Goal: Transaction & Acquisition: Purchase product/service

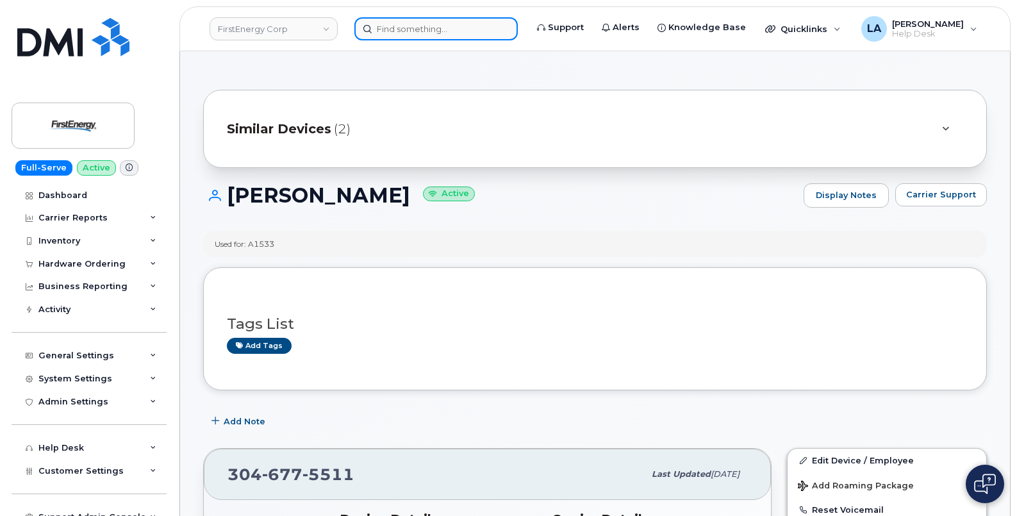
click at [449, 29] on input at bounding box center [436, 28] width 163 height 23
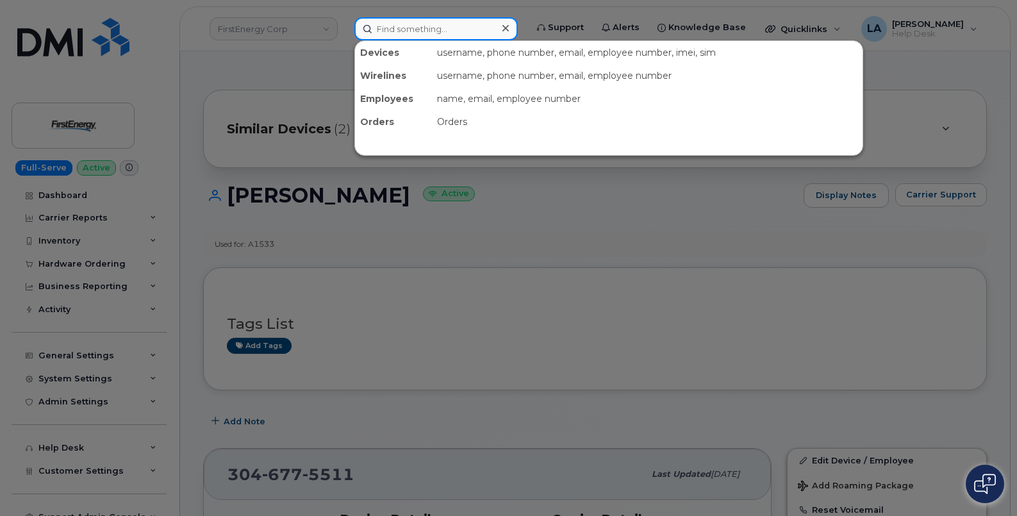
paste input "[PHONE_NUMBER]"
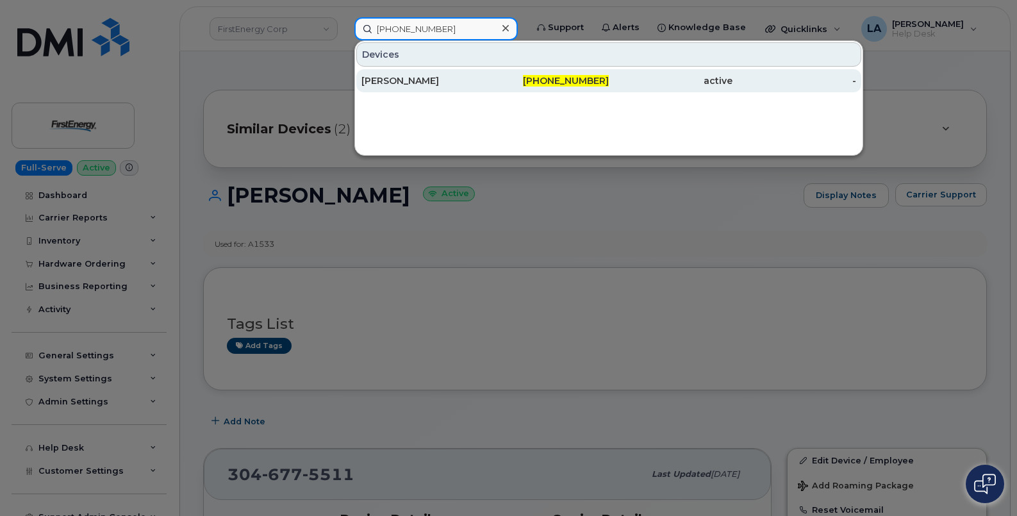
type input "[PHONE_NUMBER]"
click at [446, 83] on div "[PERSON_NAME]" at bounding box center [424, 80] width 124 height 13
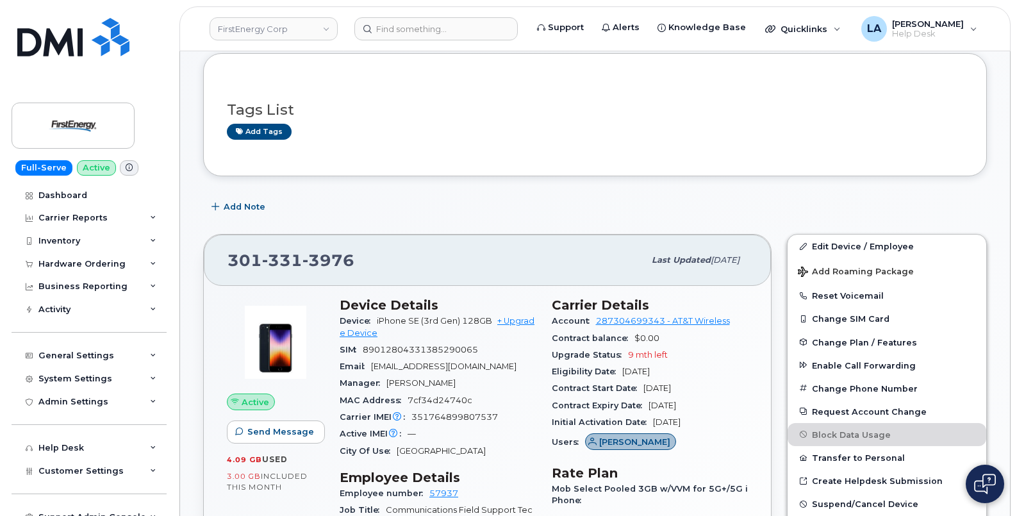
scroll to position [256, 0]
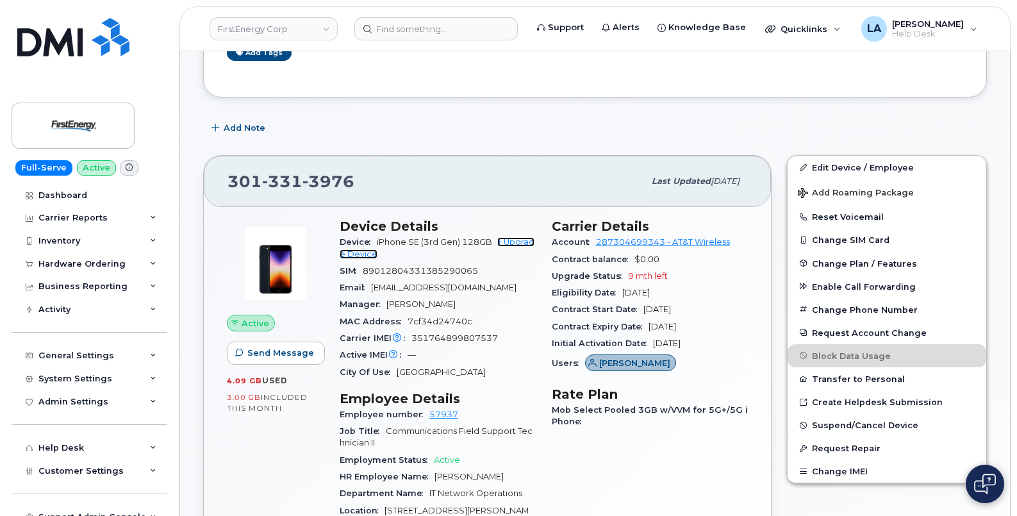
click at [360, 251] on link "+ Upgrade Device" at bounding box center [437, 247] width 195 height 21
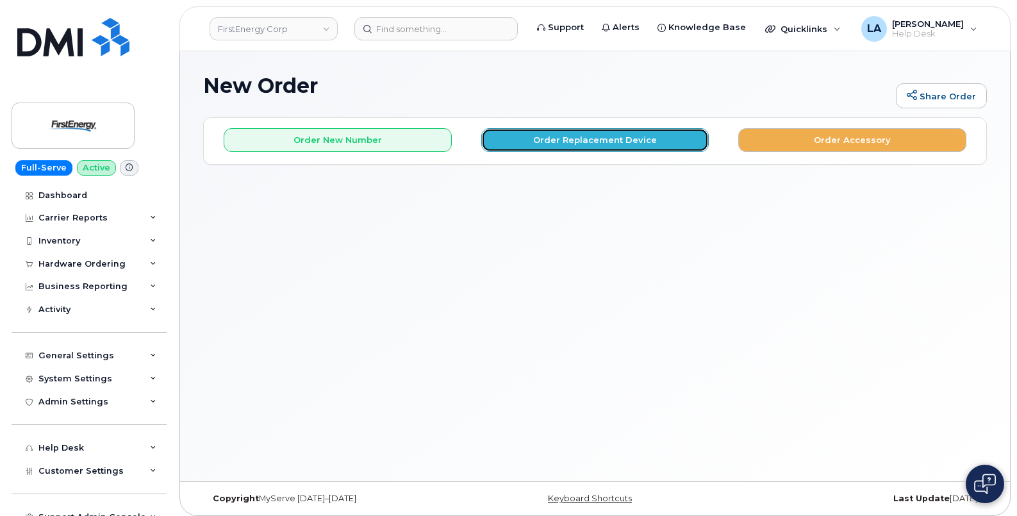
click at [558, 138] on button "Order Replacement Device" at bounding box center [595, 140] width 228 height 24
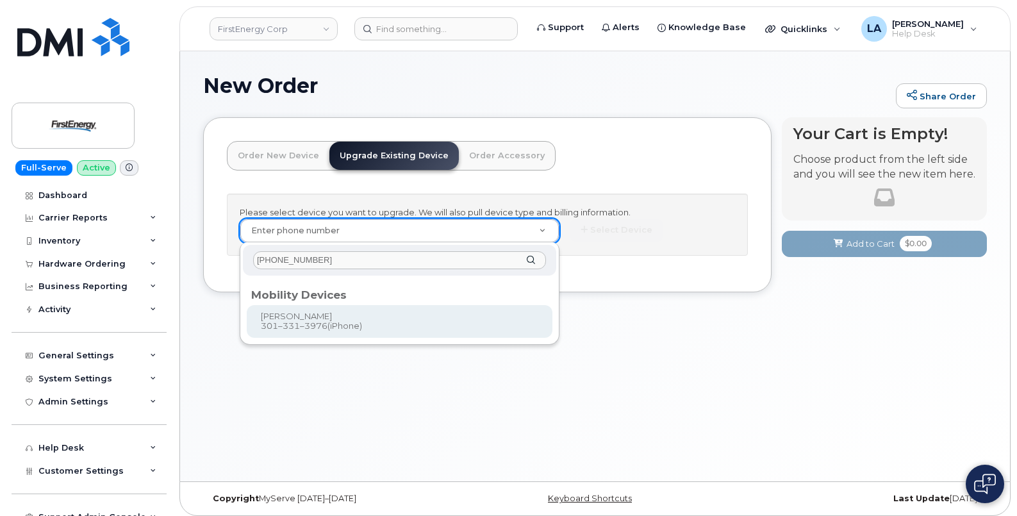
type input "[PHONE_NUMBER]"
type input "828861"
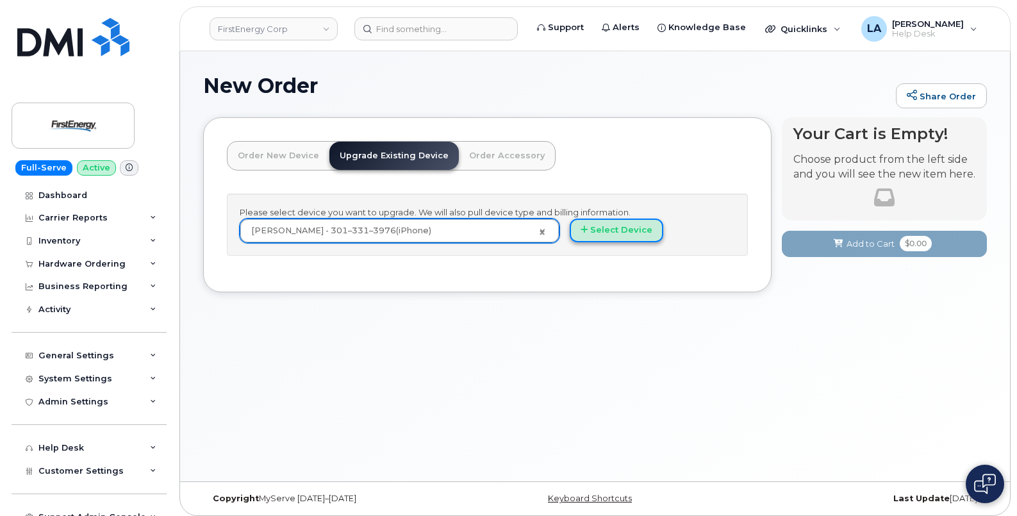
click at [621, 228] on button "Select Device" at bounding box center [617, 231] width 94 height 24
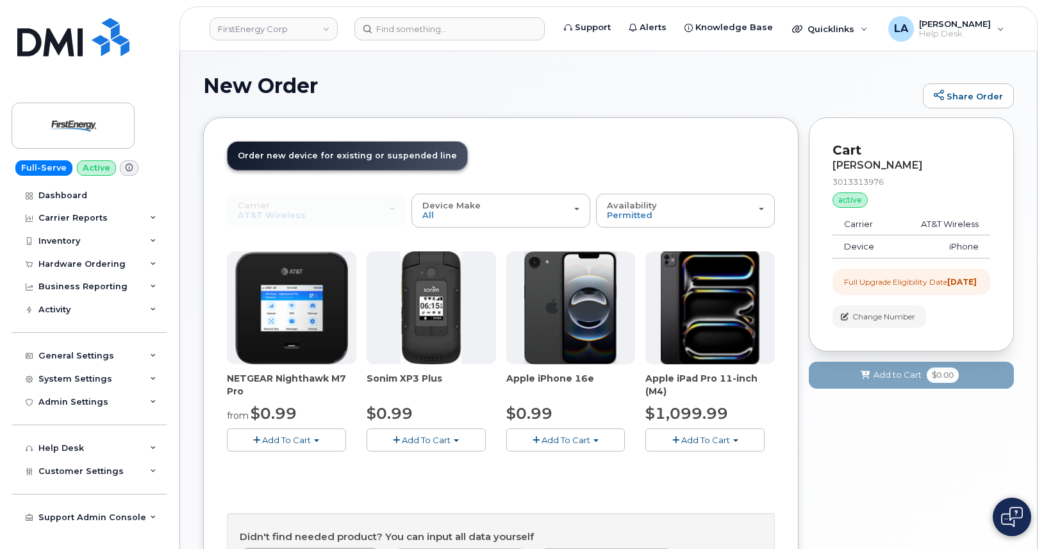
click at [542, 442] on span "Add To Cart" at bounding box center [566, 440] width 49 height 10
click at [603, 464] on link "$0.99 - 2 Year Upgrade" at bounding box center [572, 464] width 124 height 16
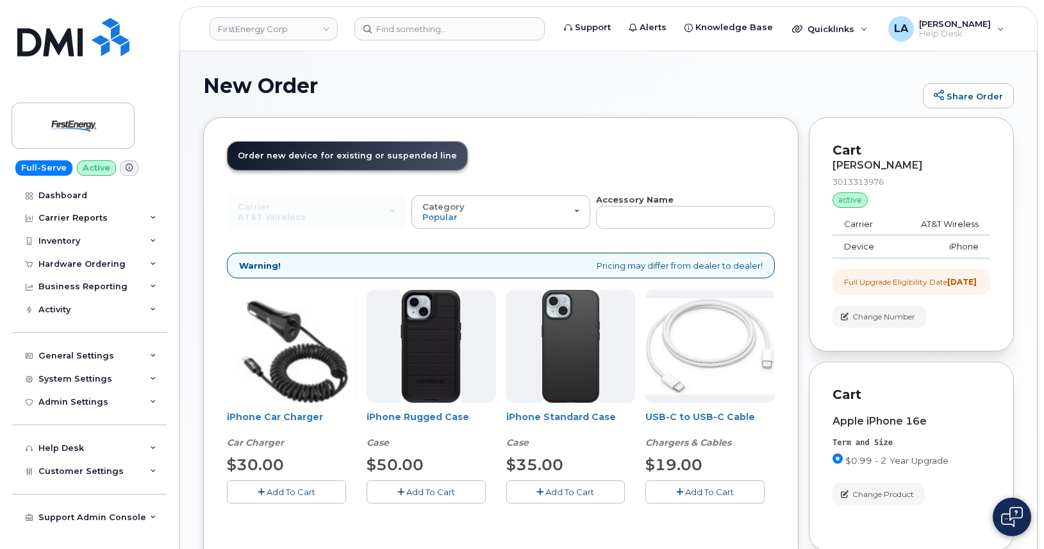
click at [668, 494] on button "Add To Cart" at bounding box center [705, 491] width 119 height 22
click at [287, 501] on button "Add To Cart" at bounding box center [286, 491] width 119 height 22
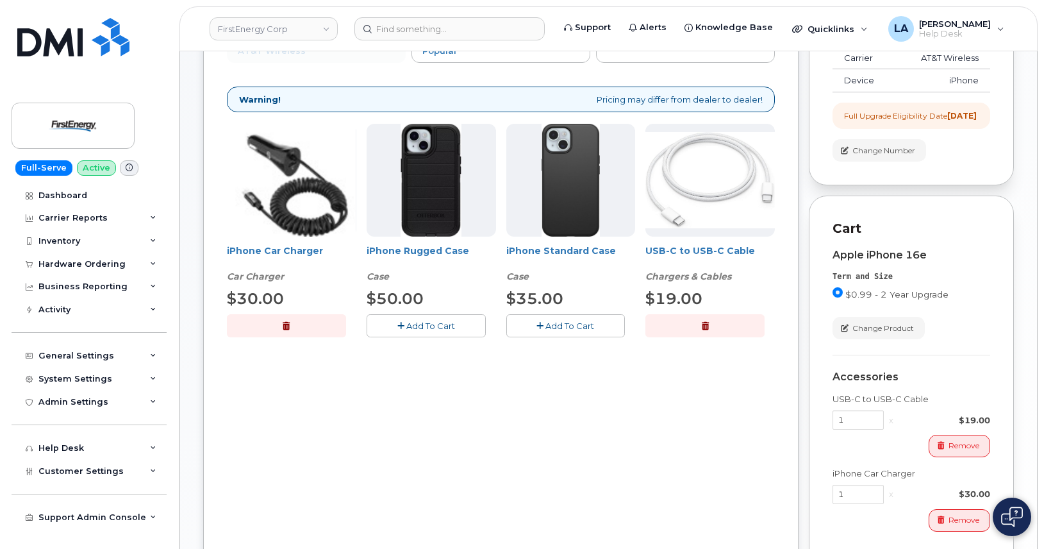
scroll to position [181, 0]
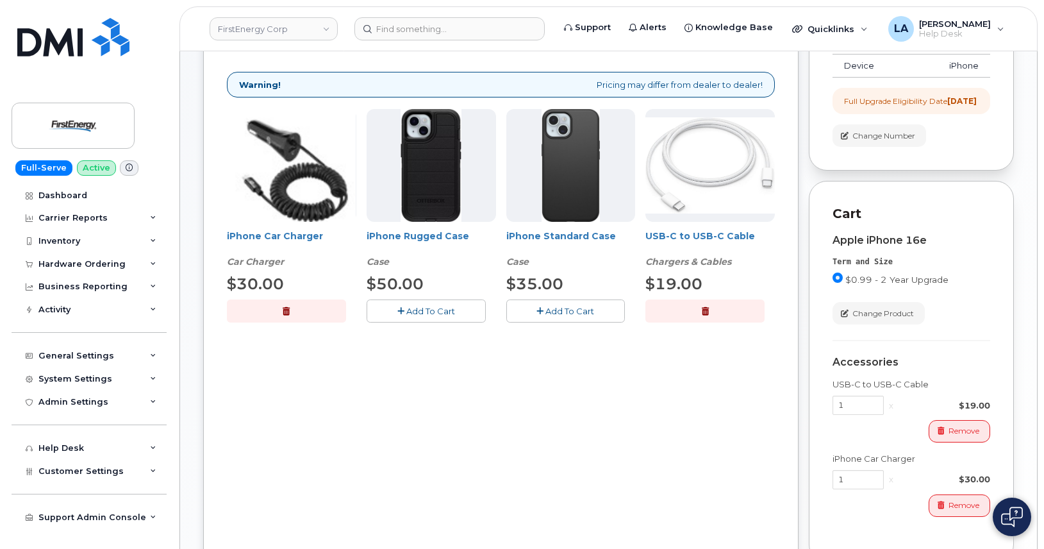
click at [433, 314] on span "Add To Cart" at bounding box center [430, 311] width 49 height 10
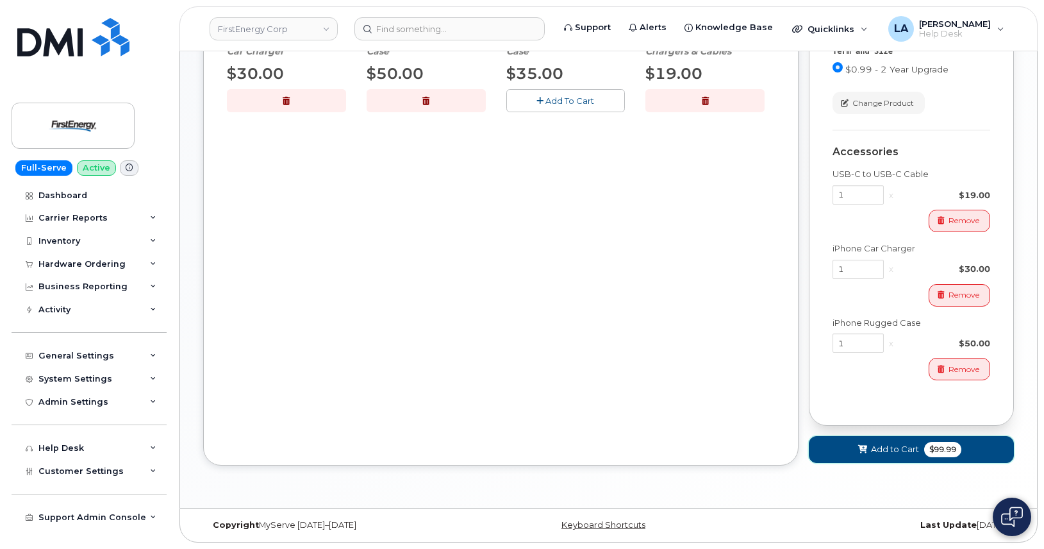
click at [866, 442] on button "Add to Cart $99.99" at bounding box center [911, 449] width 205 height 26
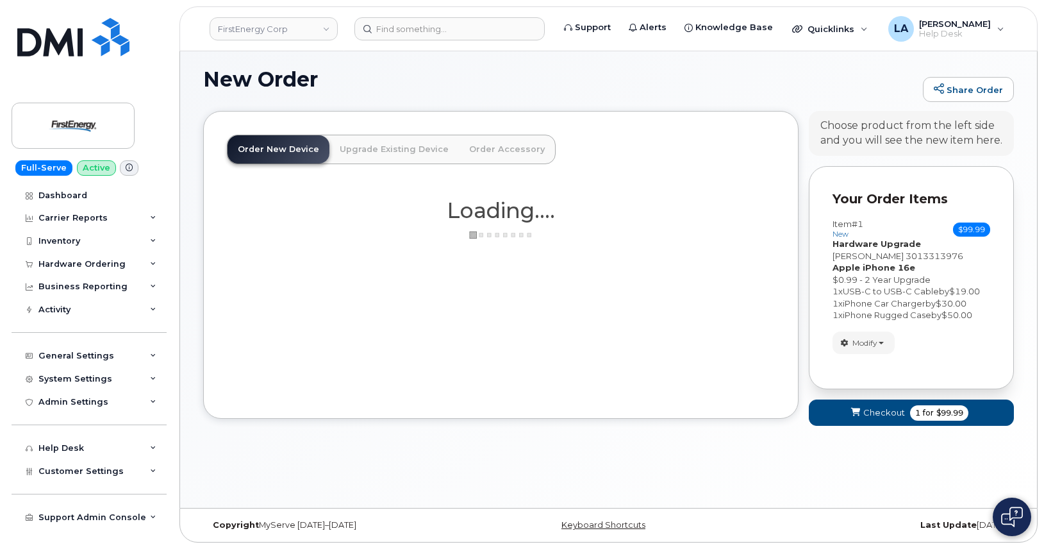
scroll to position [6, 0]
click at [869, 417] on span "Checkout" at bounding box center [885, 412] width 42 height 12
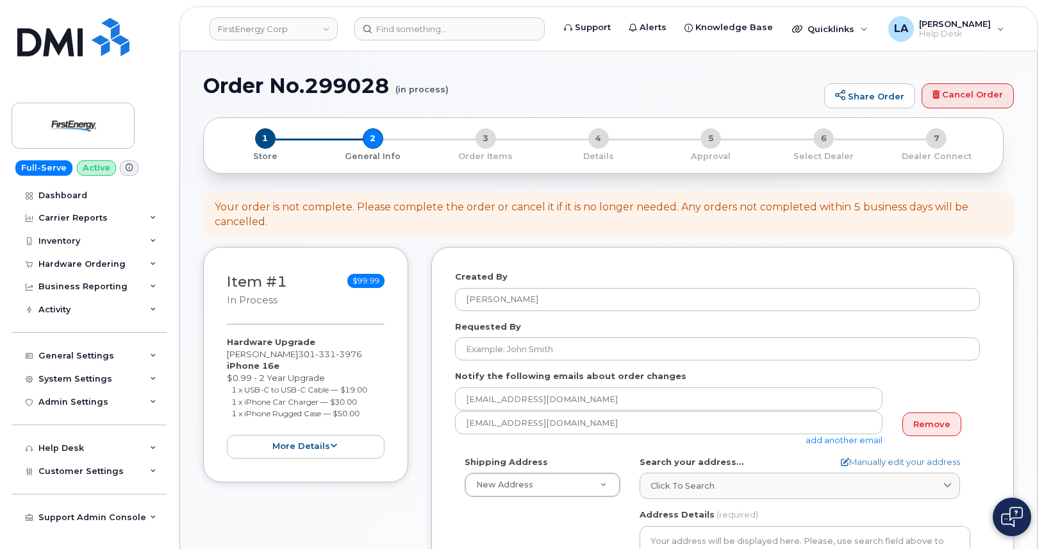
select select
click at [926, 419] on link "Remove" at bounding box center [932, 424] width 59 height 24
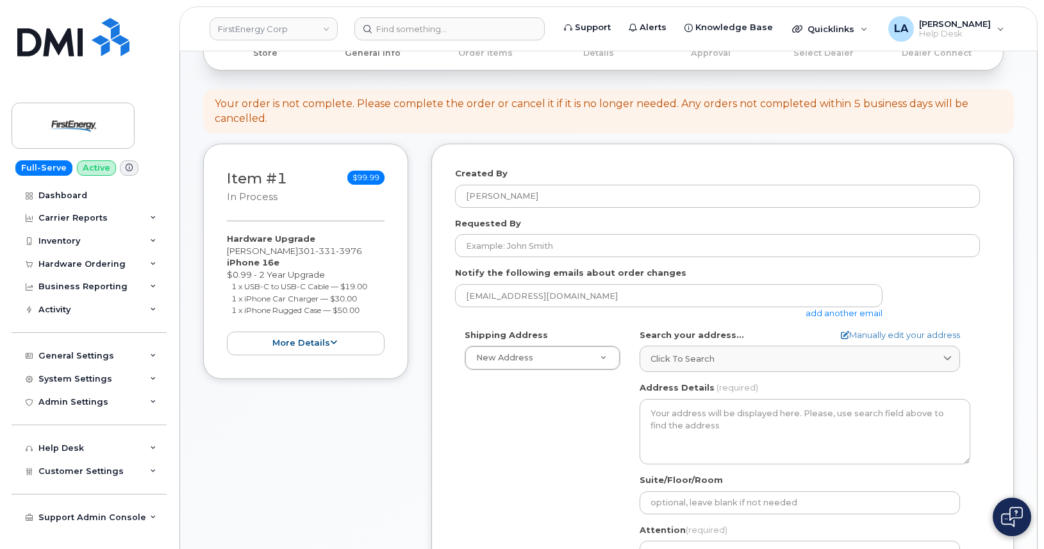
scroll to position [264, 0]
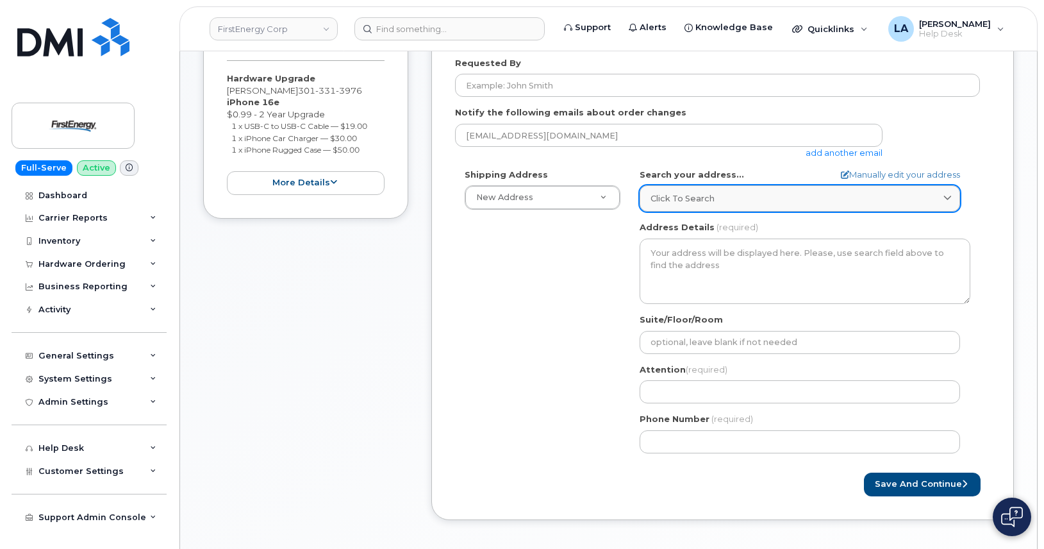
click at [734, 201] on div "Click to search" at bounding box center [800, 198] width 299 height 12
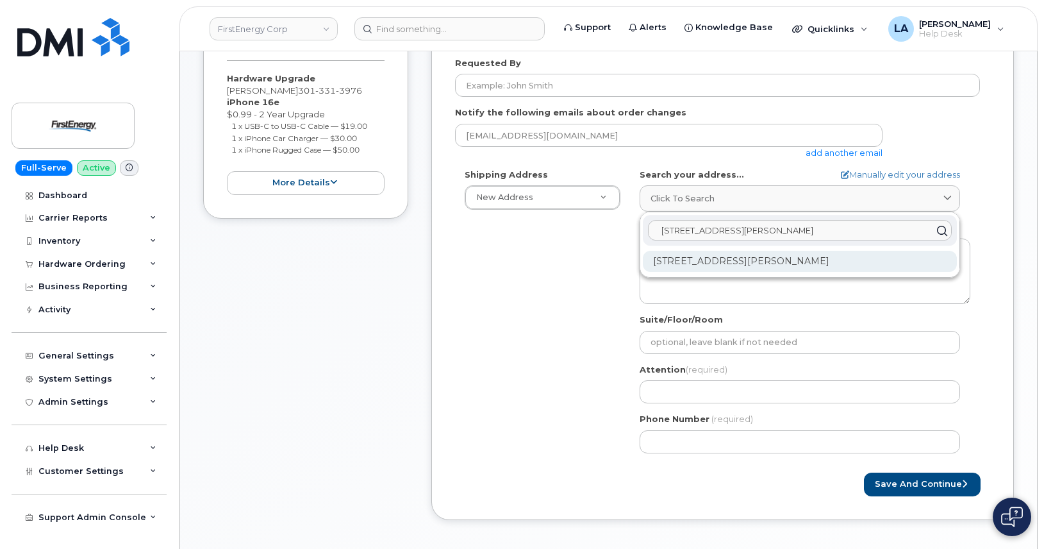
type input "10802 Bower AVe"
click at [826, 264] on div "10802 Bower Ave Williamsport MD 21795-3016" at bounding box center [800, 261] width 314 height 21
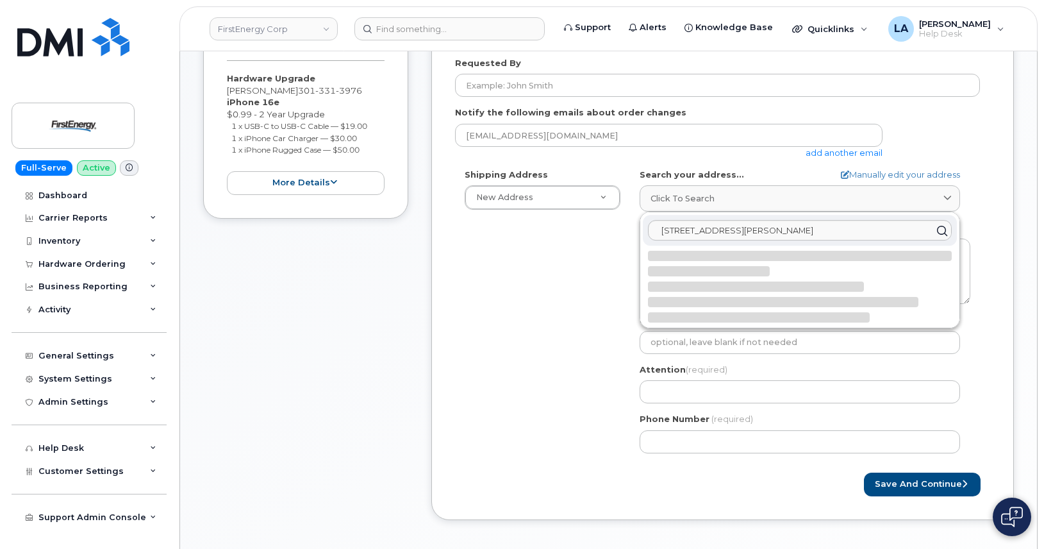
select select
type textarea "10802 Bower Ave WILLIAMSPORT MD 21795-3016 UNITED STATES"
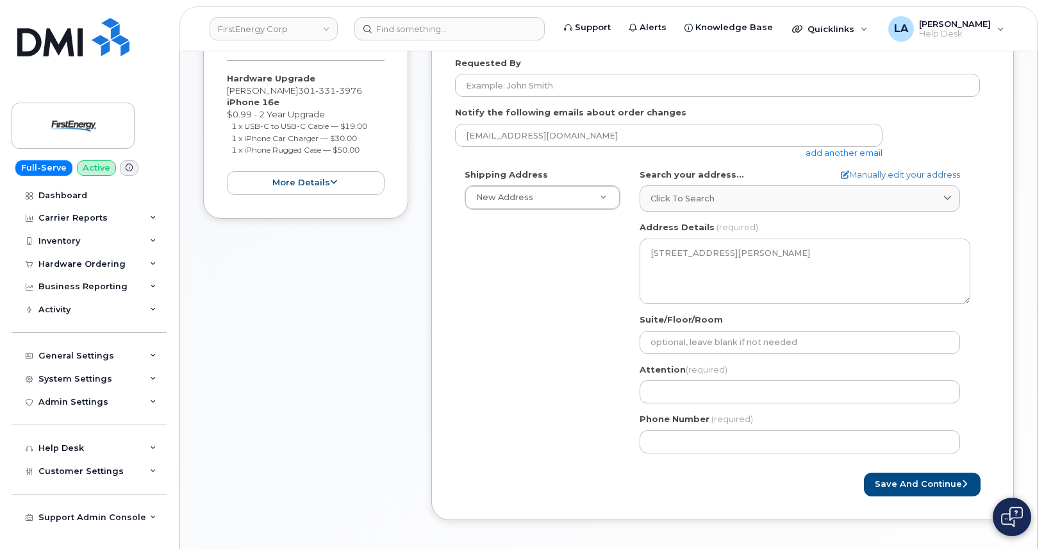
drag, startPoint x: 308, startPoint y: 88, endPoint x: 224, endPoint y: 88, distance: 84.0
click at [224, 88] on div "Item #1 in process $99.99 Hardware Upgrade RODNEY E SNYDER JR 301 331 3976 iPho…" at bounding box center [305, 100] width 205 height 235
copy div "[PERSON_NAME]"
click at [687, 392] on input "Attention (required)" at bounding box center [800, 391] width 321 height 23
paste input "[PERSON_NAME]"
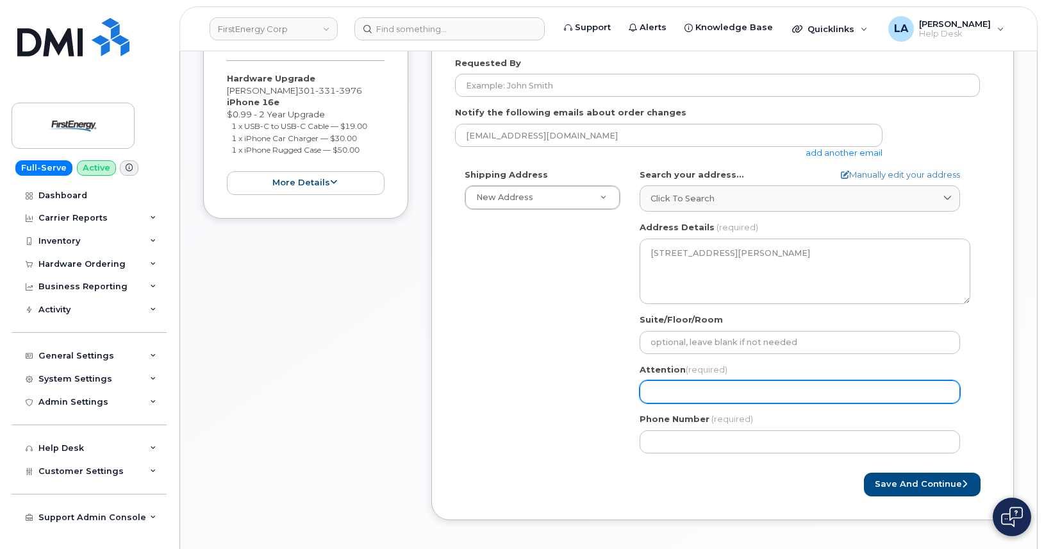
select select
type input "[PERSON_NAME]"
click at [555, 357] on div "Shipping Address New Address New Address 3601 Ridge Rd 543 Lake Rd 14 N Shue St…" at bounding box center [717, 316] width 525 height 294
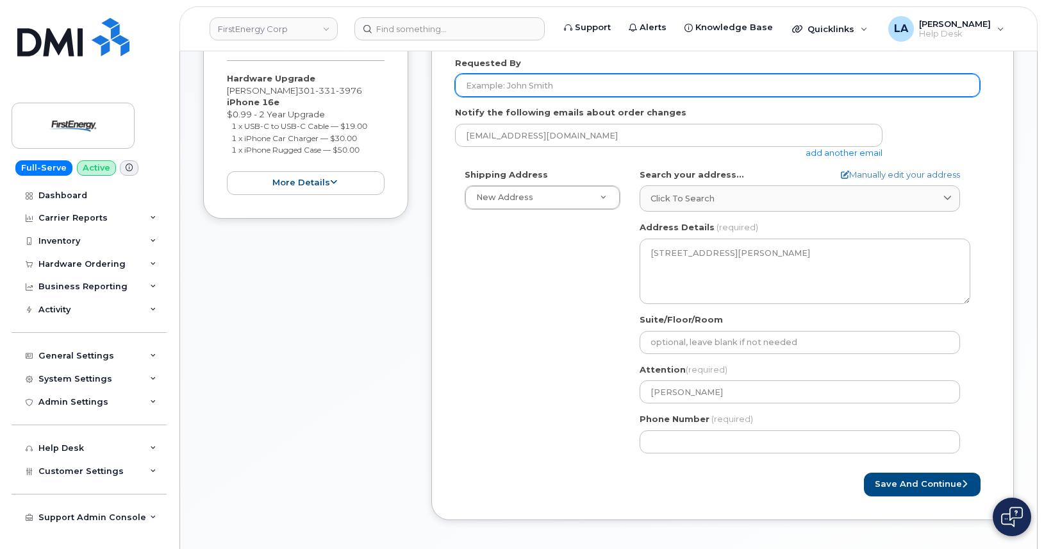
click at [560, 85] on input "Requested By" at bounding box center [717, 85] width 525 height 23
paste input "[PERSON_NAME]"
type input "[PERSON_NAME]"
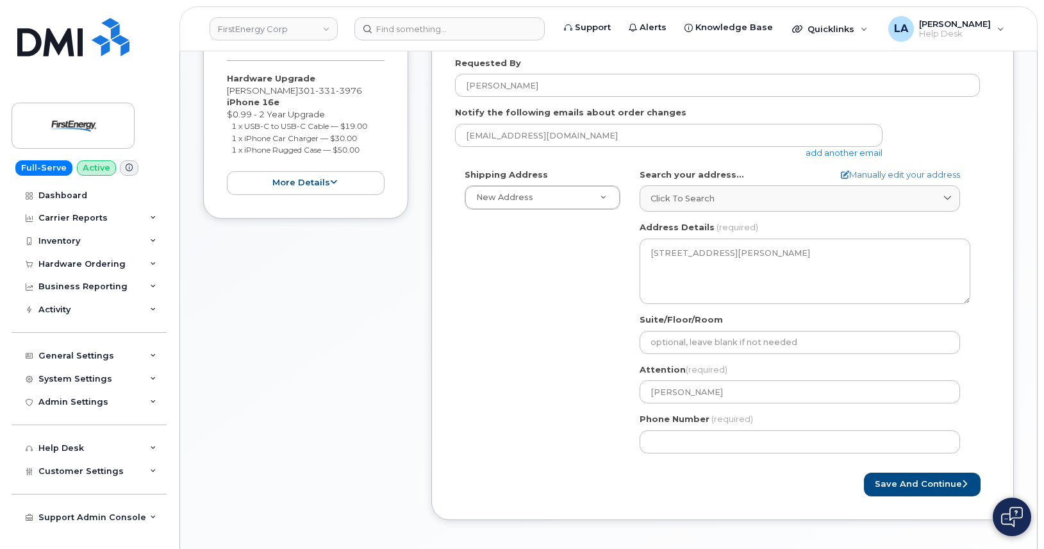
click at [538, 294] on div "Shipping Address New Address New Address 3601 Ridge Rd 543 Lake Rd 14 N Shue St…" at bounding box center [717, 316] width 525 height 294
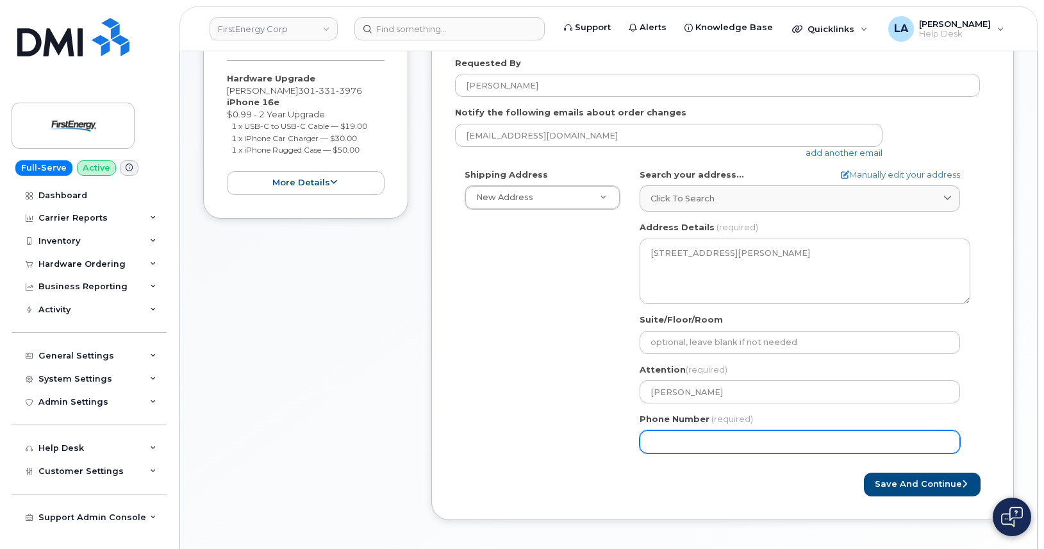
click at [671, 442] on input "Phone Number" at bounding box center [800, 441] width 321 height 23
type input "301331397"
select select
type input "3013313976"
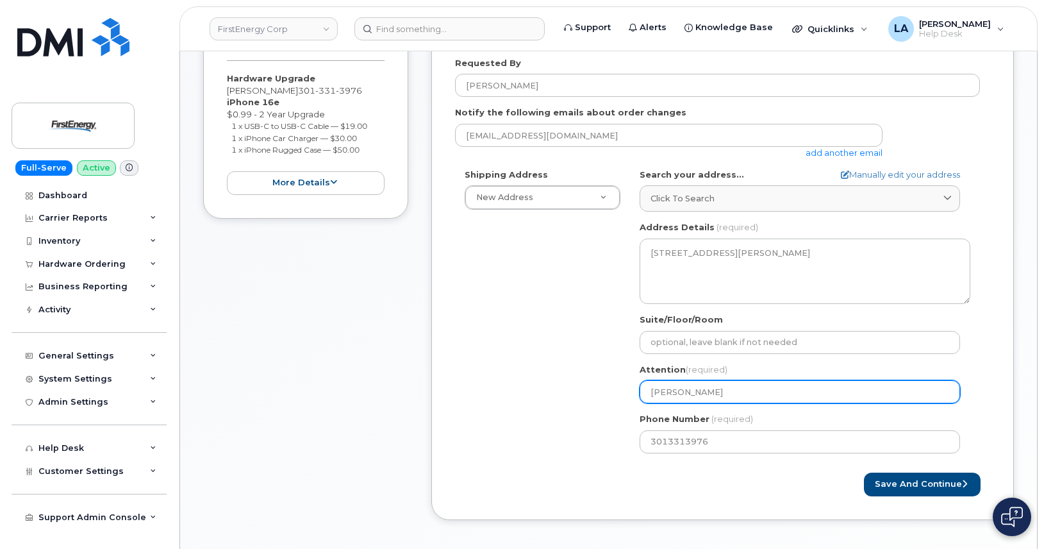
click at [782, 388] on input "[PERSON_NAME]" at bounding box center [800, 391] width 321 height 23
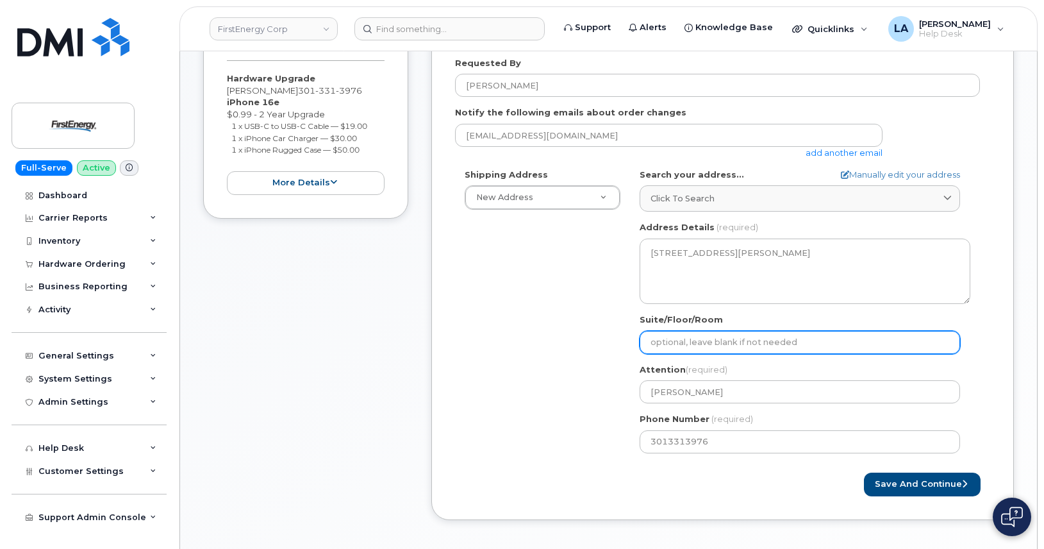
click at [782, 340] on input "Suite/Floor/Room" at bounding box center [800, 342] width 321 height 23
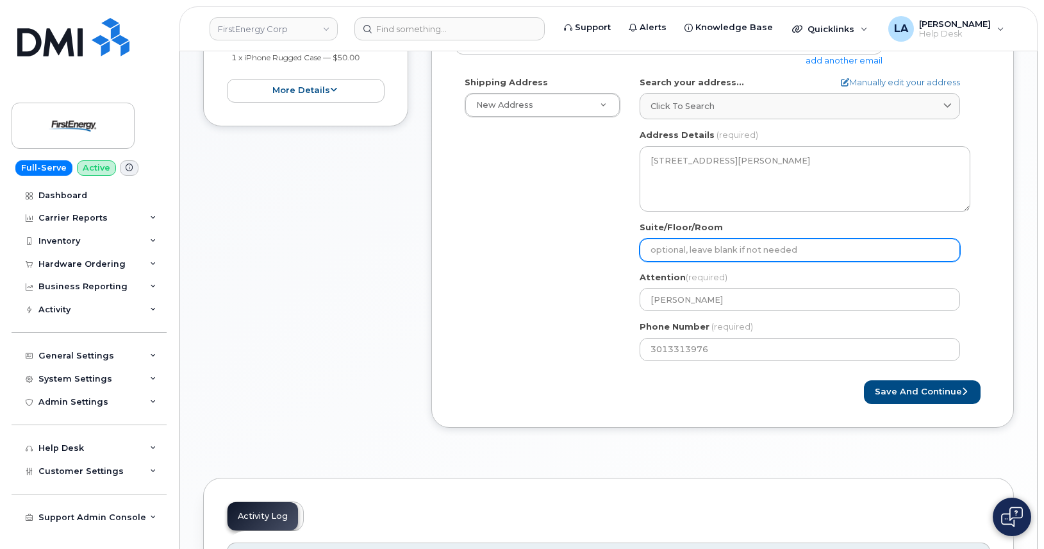
scroll to position [410, 0]
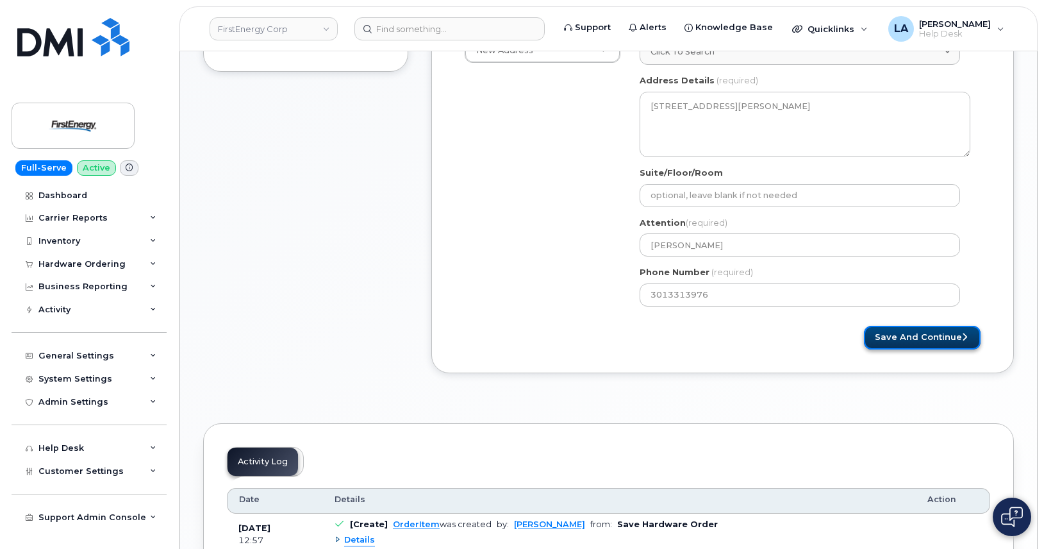
click at [924, 346] on button "Save and Continue" at bounding box center [922, 338] width 117 height 24
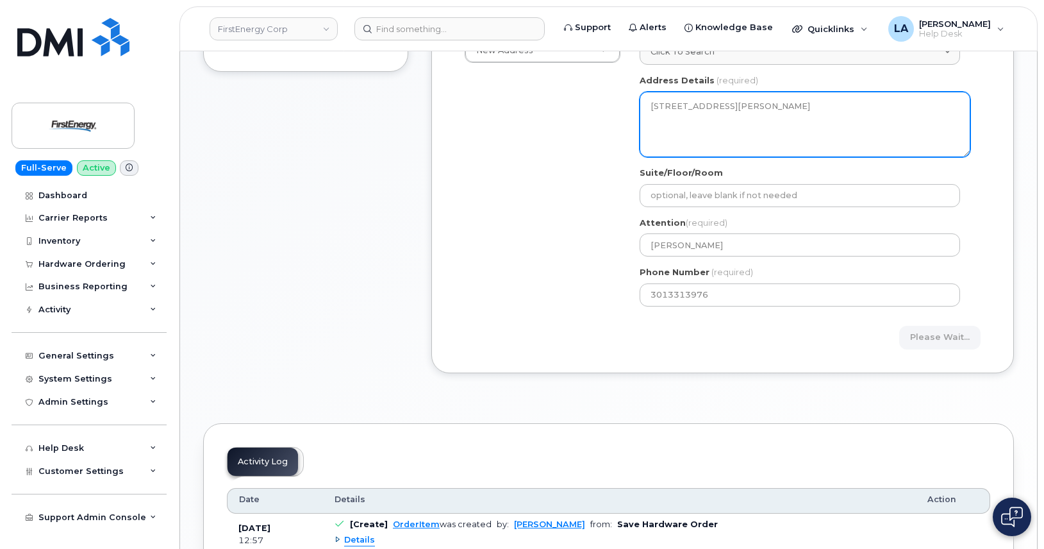
drag, startPoint x: 717, startPoint y: 141, endPoint x: 641, endPoint y: 99, distance: 86.4
click at [641, 99] on textarea "10802 Bower Ave WILLIAMSPORT MD 21795-3016 UNITED STATES" at bounding box center [805, 124] width 331 height 65
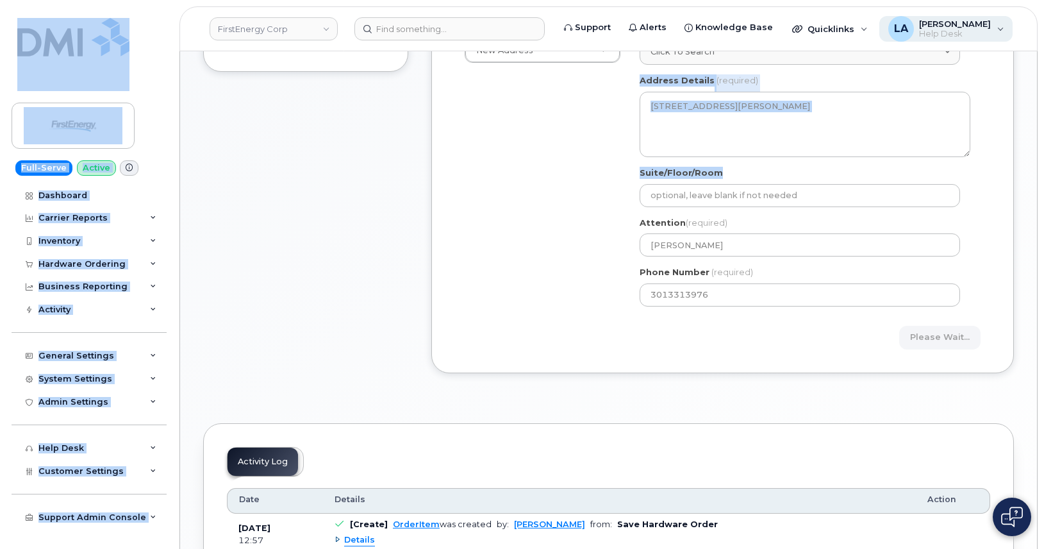
drag, startPoint x: 1044, startPoint y: 205, endPoint x: 1008, endPoint y: 29, distance: 179.3
click at [1008, 29] on body "FirstEnergy Corp Support Alerts Knowledge Base Quicklinks Suspend / Cancel Devi…" at bounding box center [522, 171] width 1044 height 1163
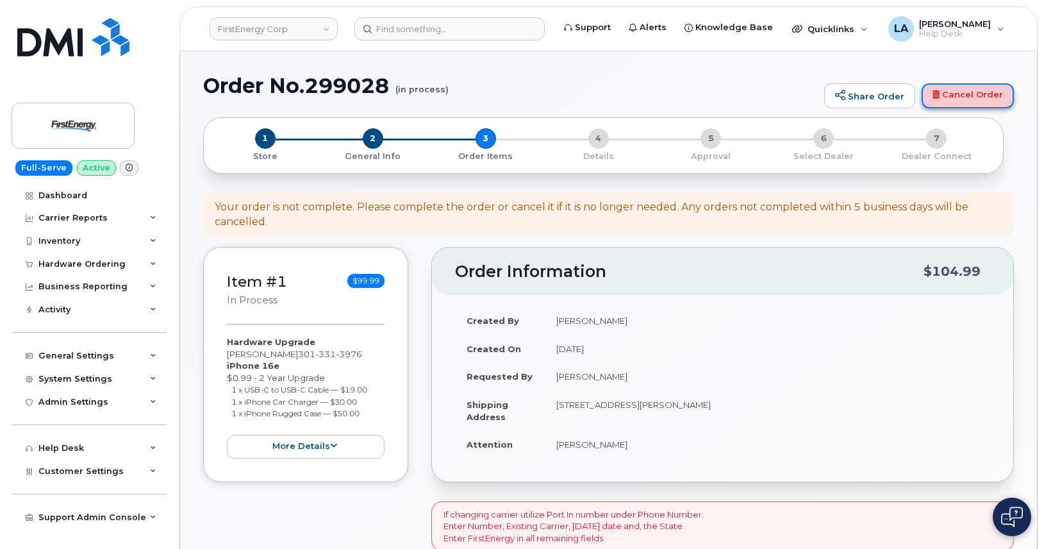
click at [959, 92] on link "Cancel Order" at bounding box center [968, 96] width 92 height 26
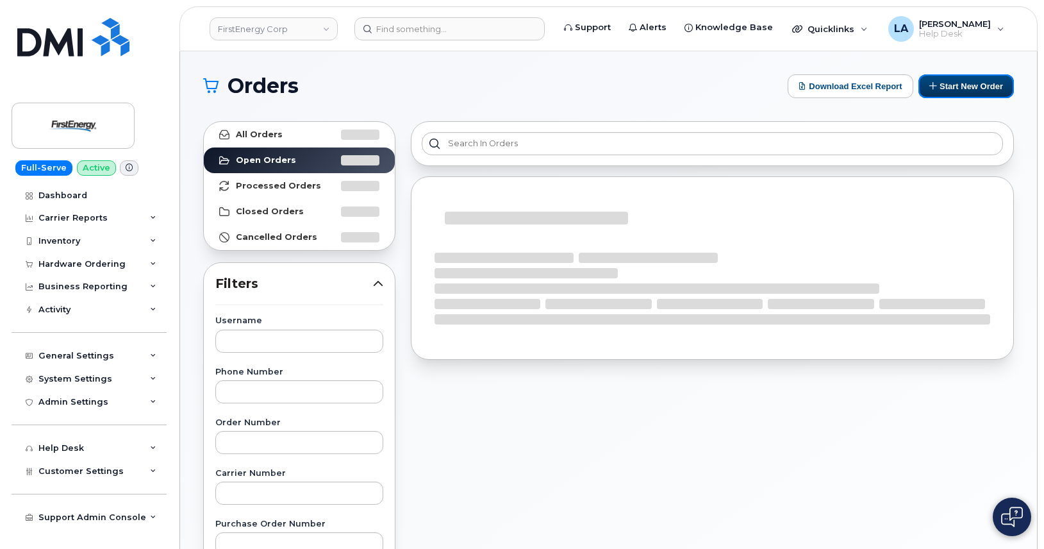
click at [982, 90] on button "Start New Order" at bounding box center [967, 86] width 96 height 24
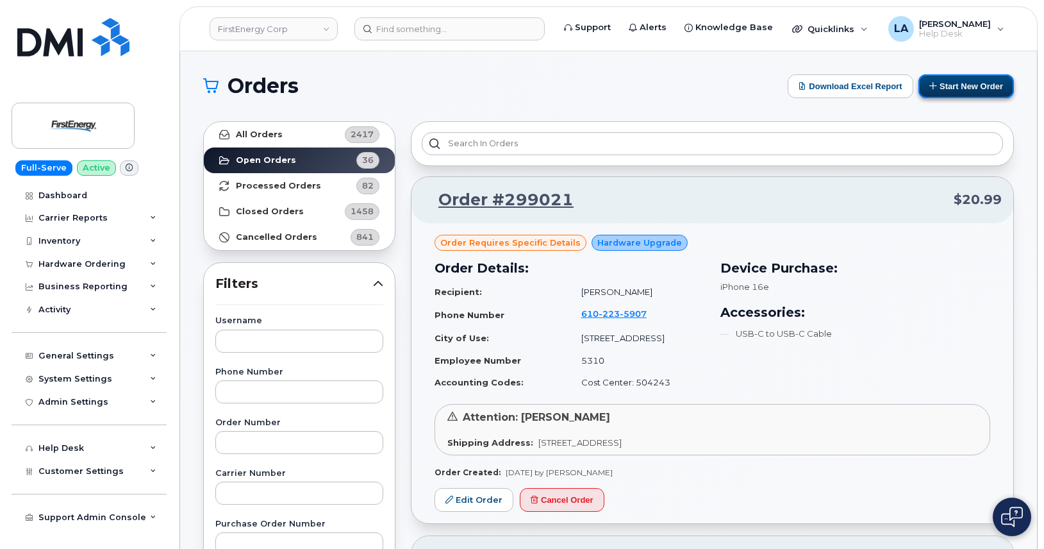
click at [971, 94] on button "Start New Order" at bounding box center [967, 86] width 96 height 24
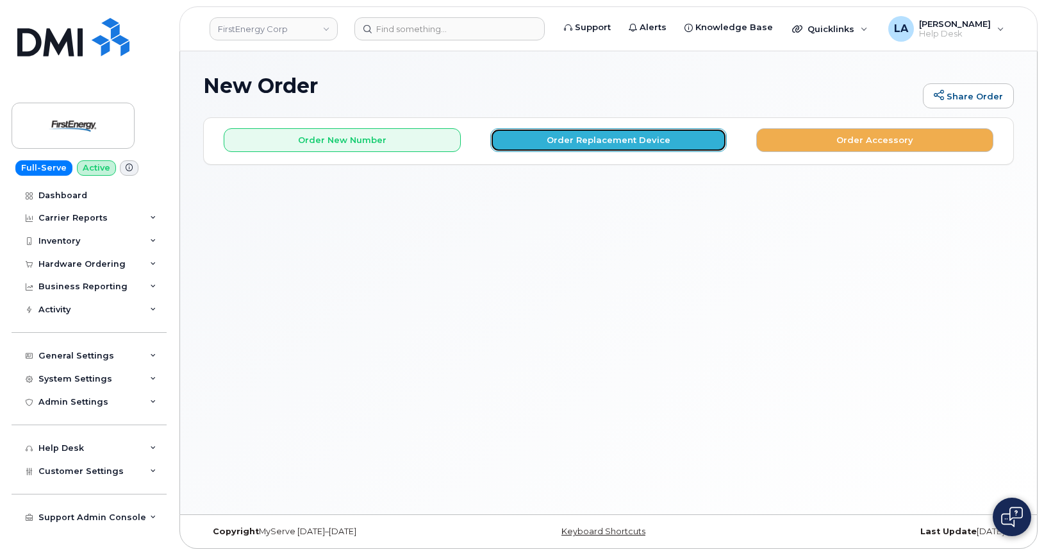
click at [634, 141] on button "Order Replacement Device" at bounding box center [608, 140] width 237 height 24
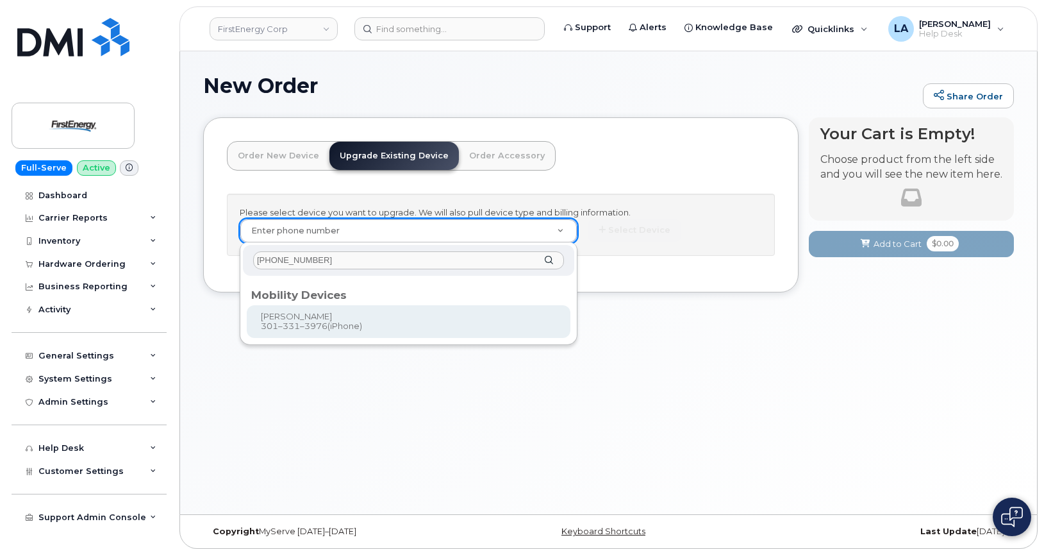
type input "301-331-3976"
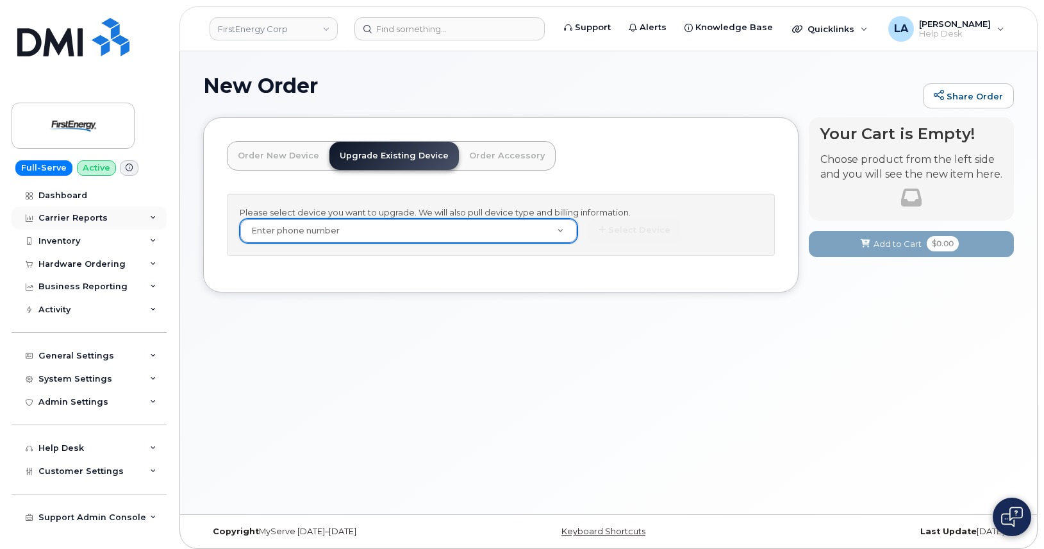
click at [53, 212] on div "Carrier Reports" at bounding box center [89, 217] width 155 height 23
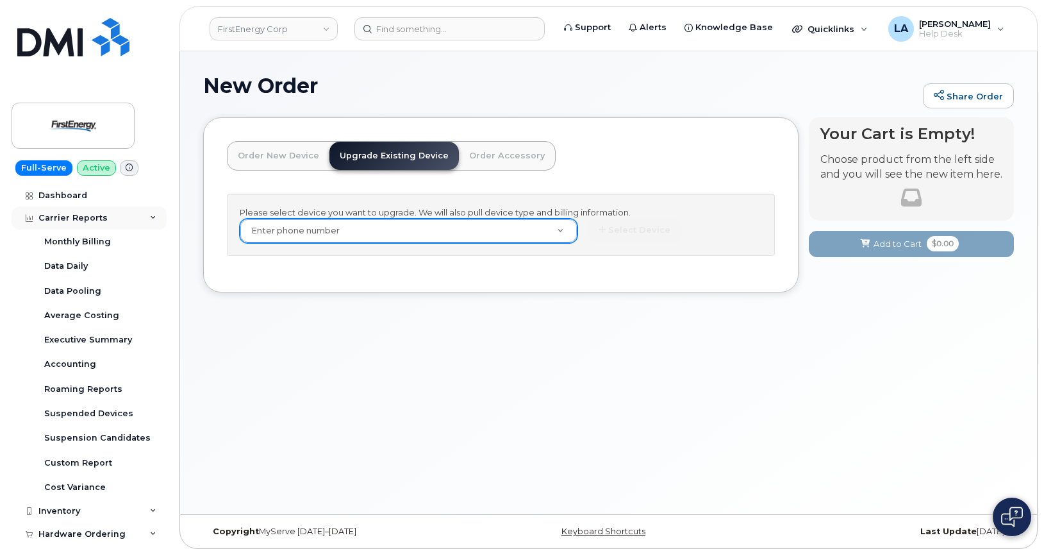
click at [124, 215] on div "Carrier Reports" at bounding box center [89, 217] width 155 height 23
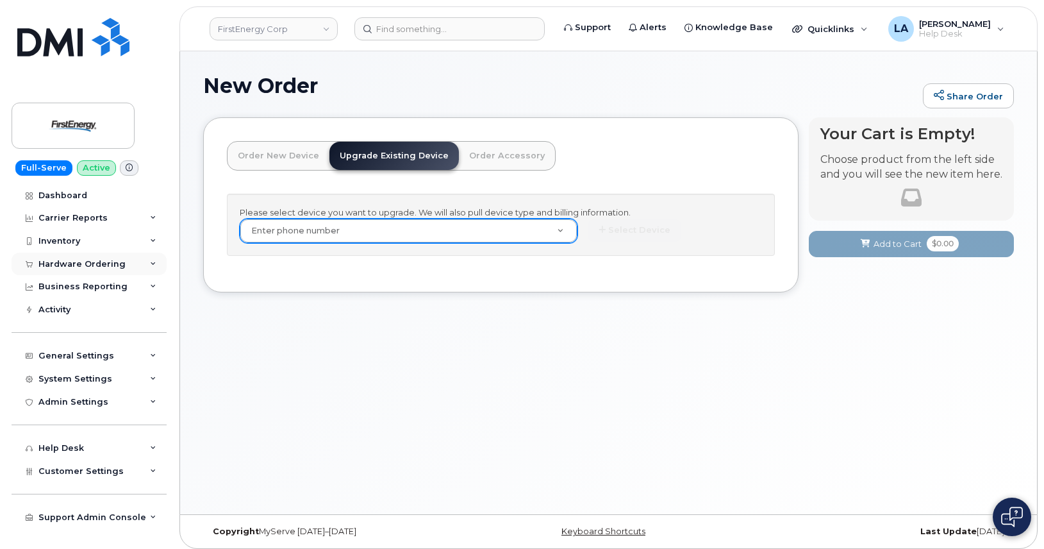
click at [121, 260] on div "Hardware Ordering" at bounding box center [81, 264] width 87 height 10
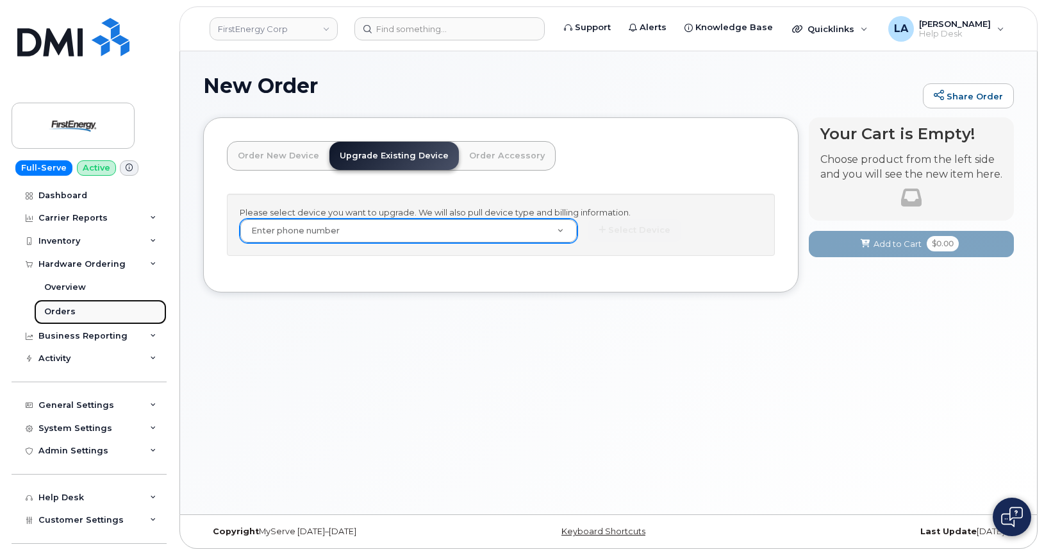
click at [65, 312] on div "Orders" at bounding box center [59, 312] width 31 height 12
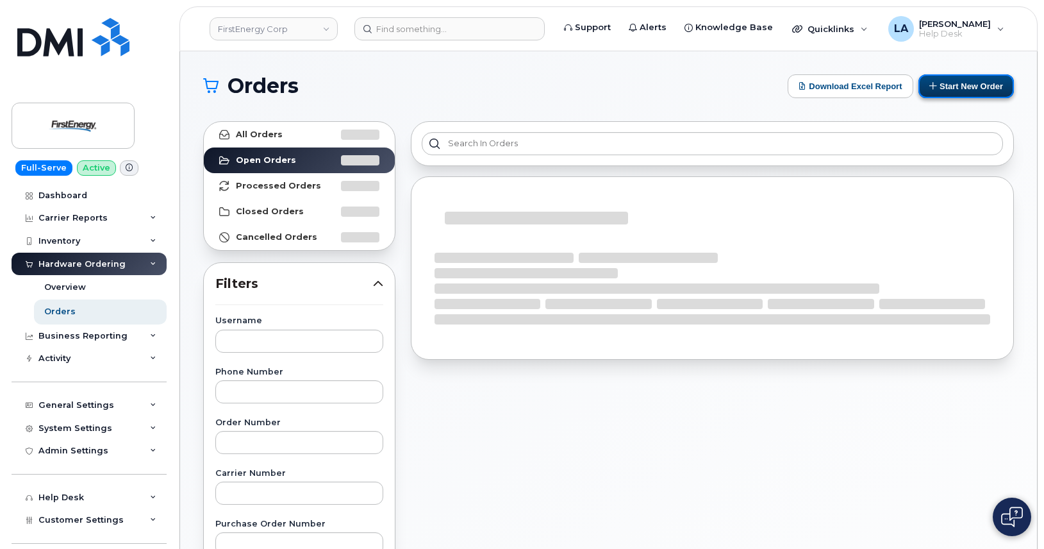
click at [980, 77] on button "Start New Order" at bounding box center [967, 86] width 96 height 24
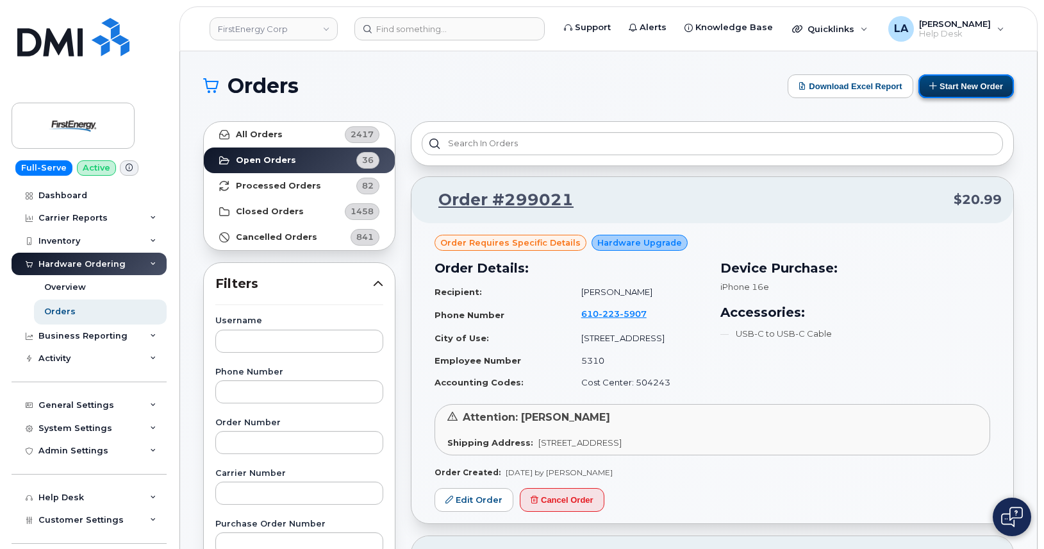
click at [994, 82] on button "Start New Order" at bounding box center [967, 86] width 96 height 24
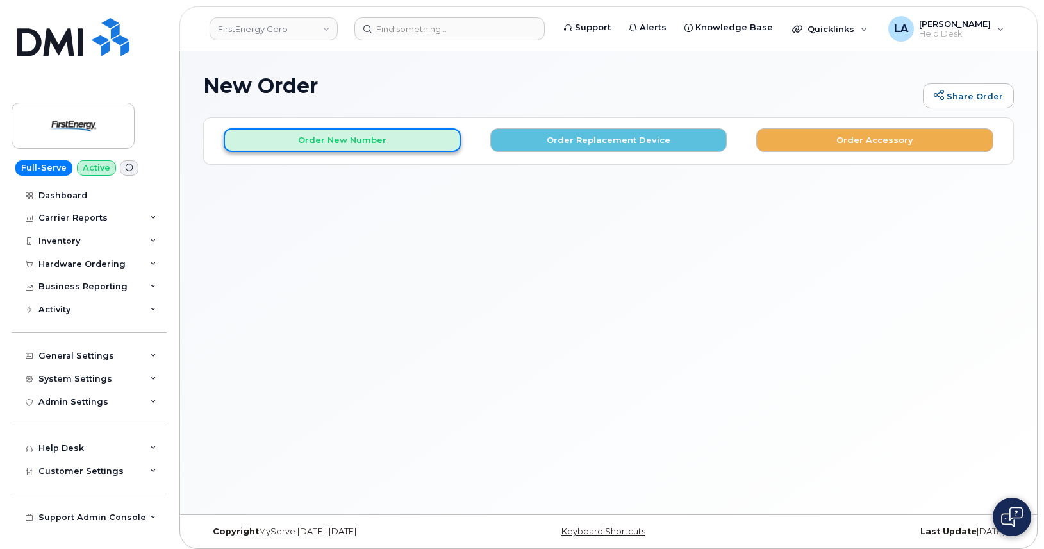
click at [348, 140] on button "Order New Number" at bounding box center [342, 140] width 237 height 24
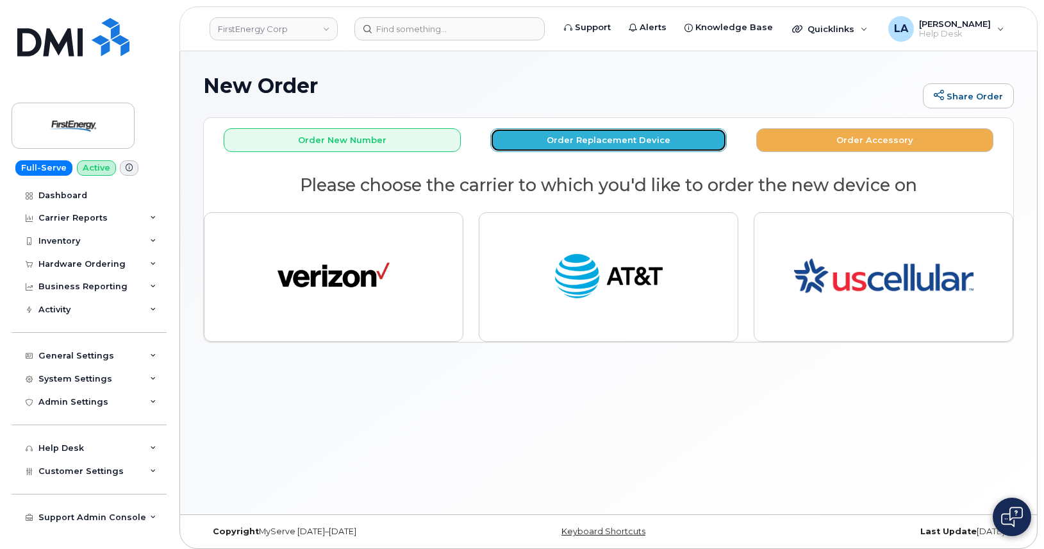
click at [645, 143] on button "Order Replacement Device" at bounding box center [608, 140] width 237 height 24
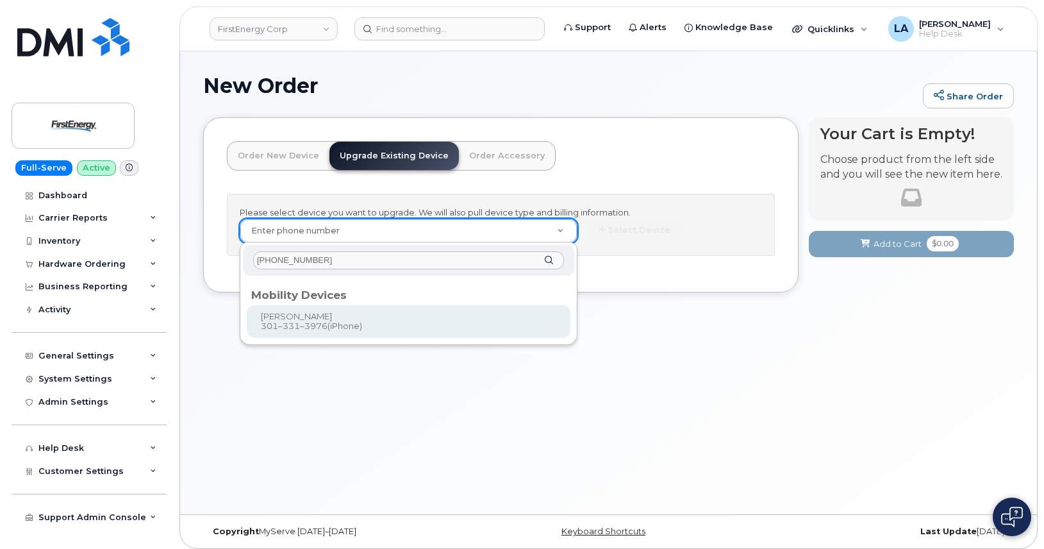
type input "[PHONE_NUMBER]"
type input "828861"
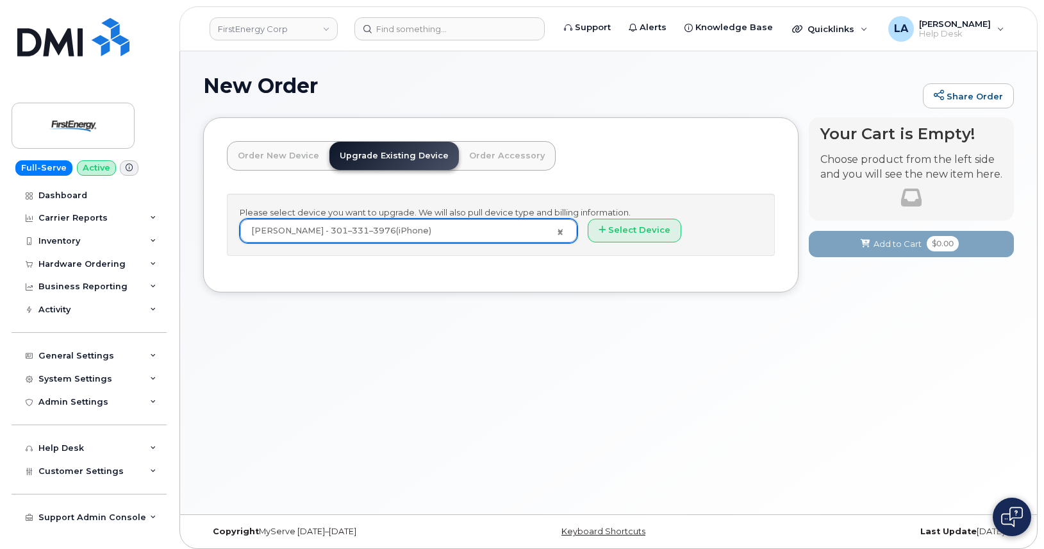
click at [634, 217] on div "Please select device you want to upgrade. We will also pull device type and bil…" at bounding box center [501, 225] width 548 height 62
click at [637, 221] on button "Select Device" at bounding box center [635, 231] width 94 height 24
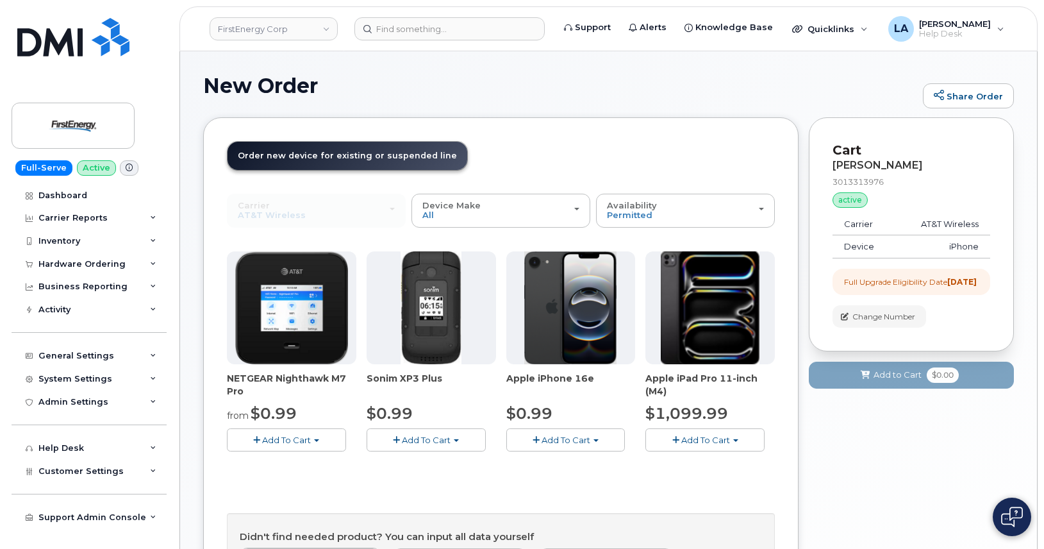
click at [587, 440] on span "Add To Cart" at bounding box center [566, 440] width 49 height 10
click at [579, 457] on link "$0.99 - 2 Year Upgrade" at bounding box center [572, 464] width 124 height 16
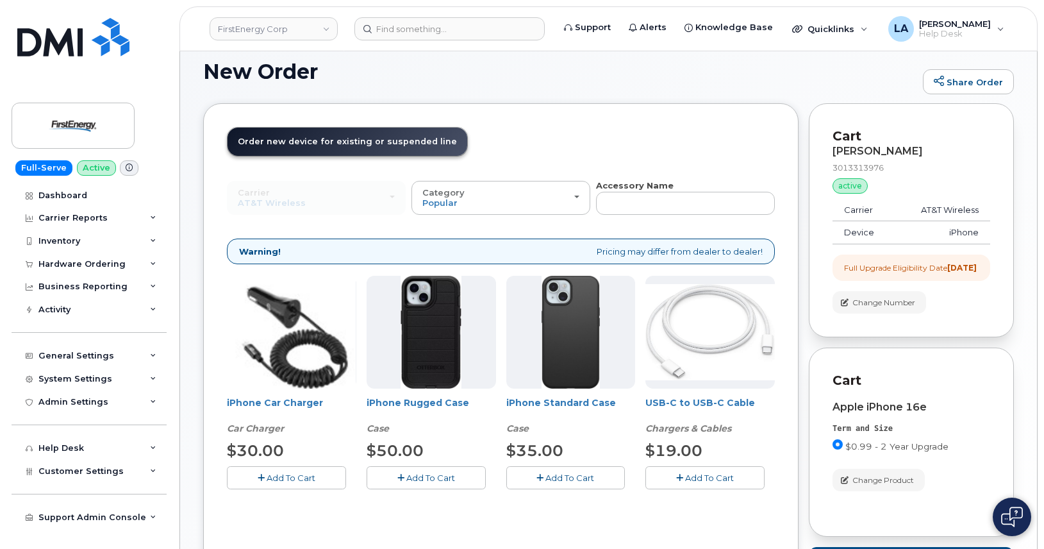
scroll to position [21, 0]
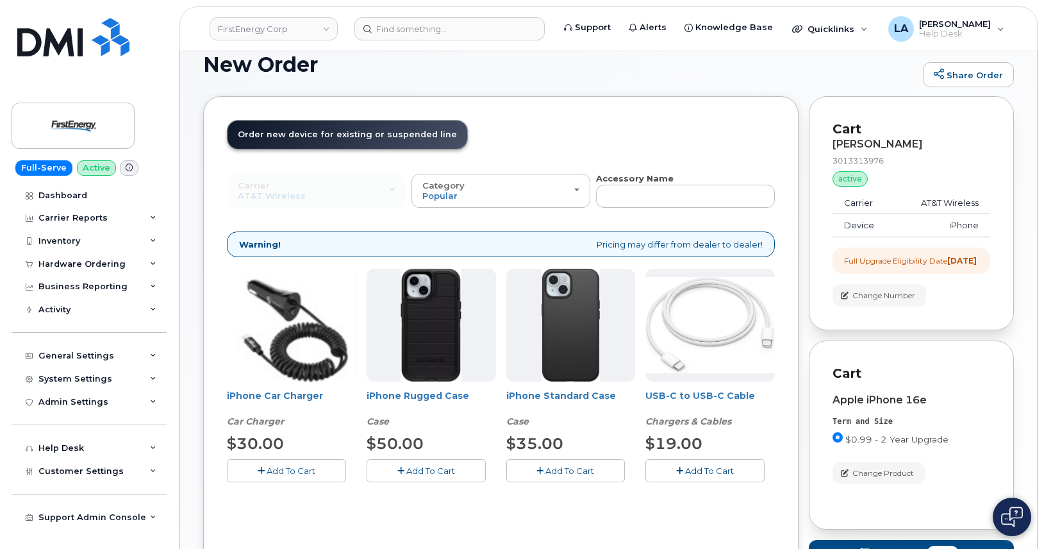
click at [729, 474] on span "Add To Cart" at bounding box center [709, 470] width 49 height 10
drag, startPoint x: 446, startPoint y: 480, endPoint x: 358, endPoint y: 467, distance: 89.5
click at [444, 480] on button "Add To Cart" at bounding box center [426, 470] width 119 height 22
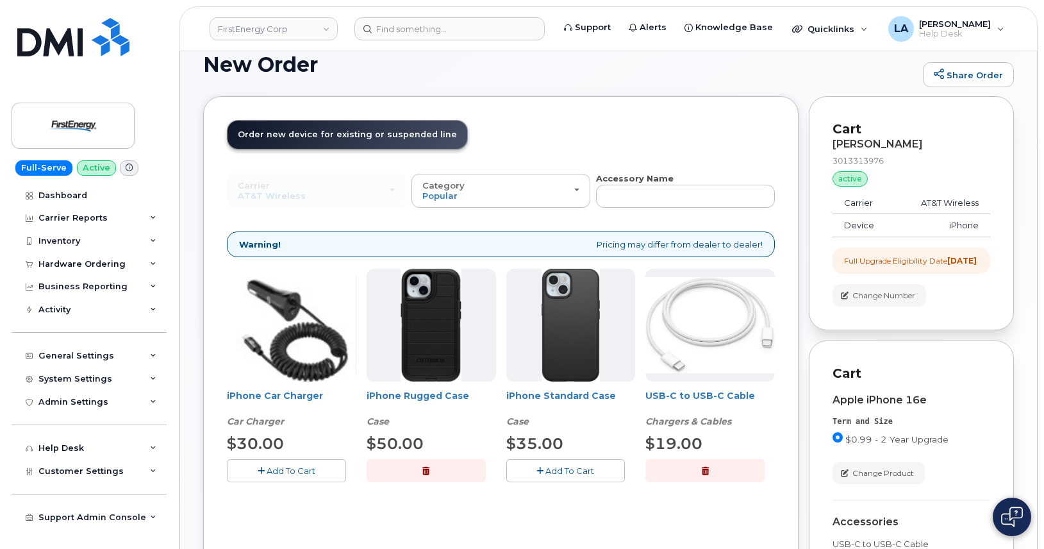
click at [285, 476] on button "Add To Cart" at bounding box center [286, 470] width 119 height 22
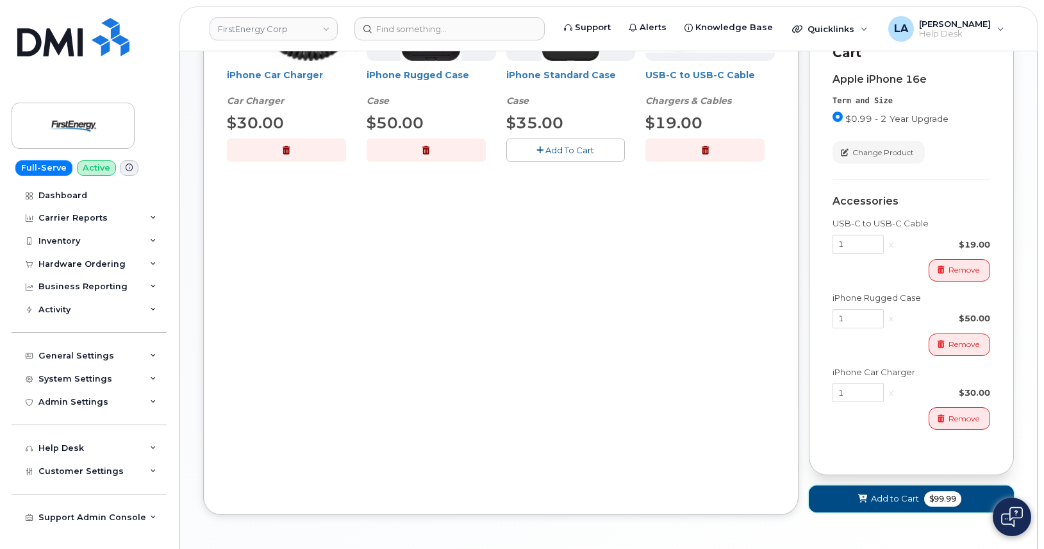
click at [844, 512] on button "Add to Cart $99.99" at bounding box center [911, 498] width 205 height 26
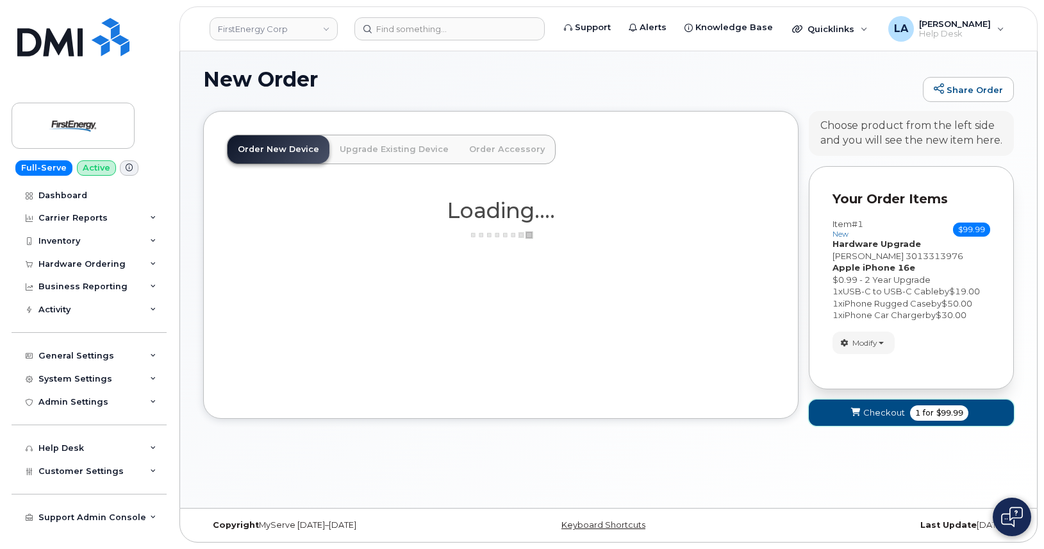
click at [851, 416] on icon "submit" at bounding box center [855, 412] width 9 height 8
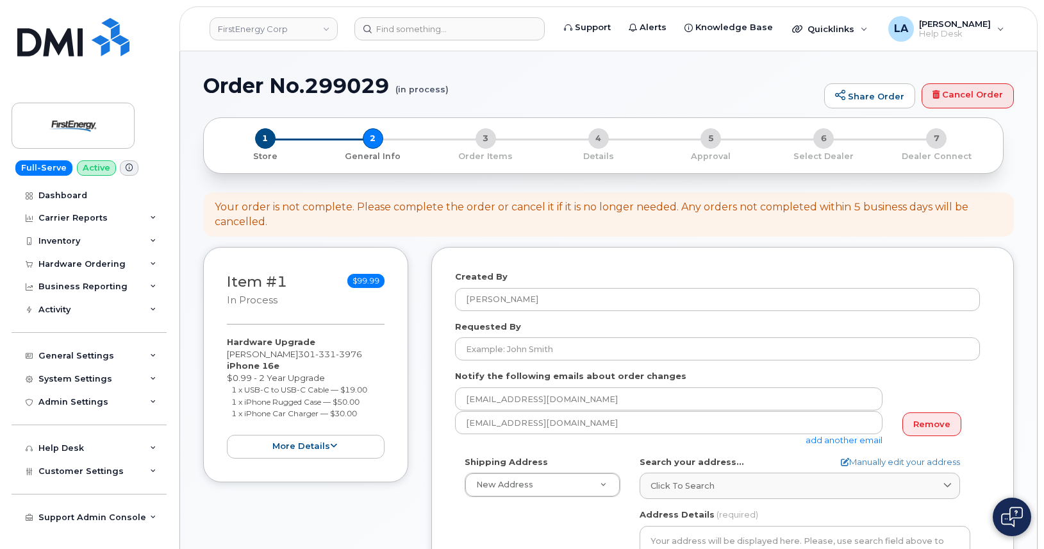
select select
click at [911, 428] on link "Remove" at bounding box center [932, 424] width 59 height 24
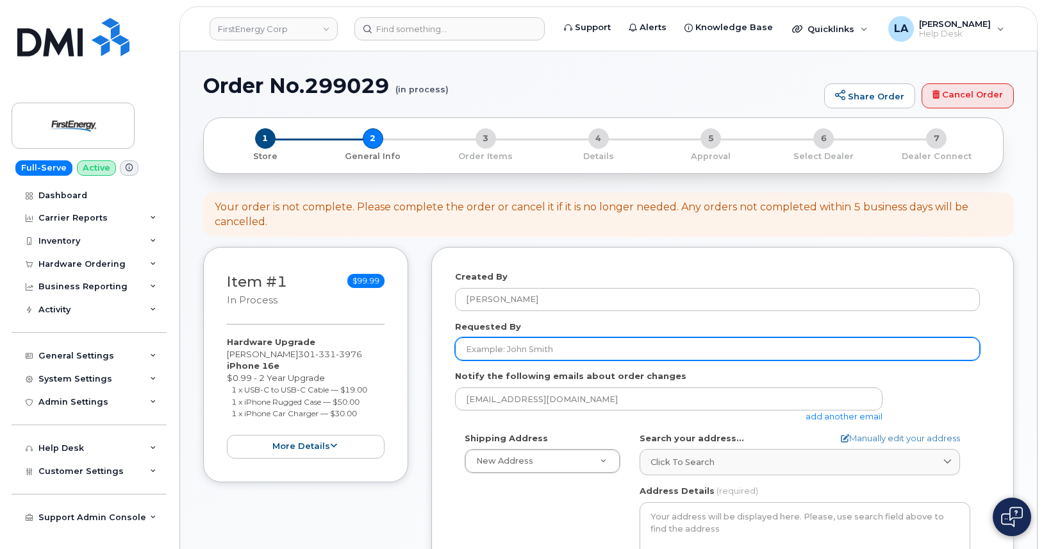
click at [512, 346] on input "Requested By" at bounding box center [717, 348] width 525 height 23
paste input "[PERSON_NAME]"
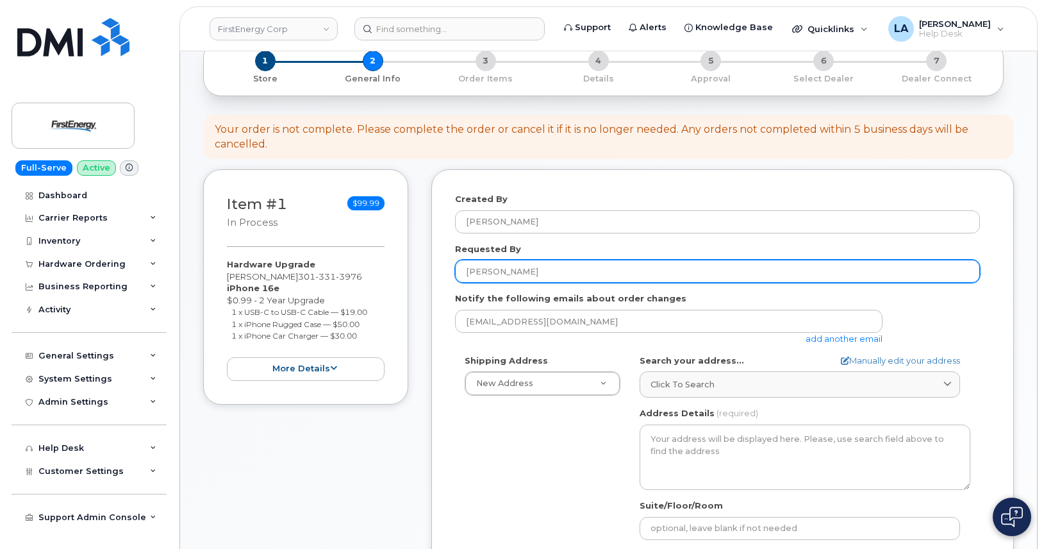
scroll to position [190, 0]
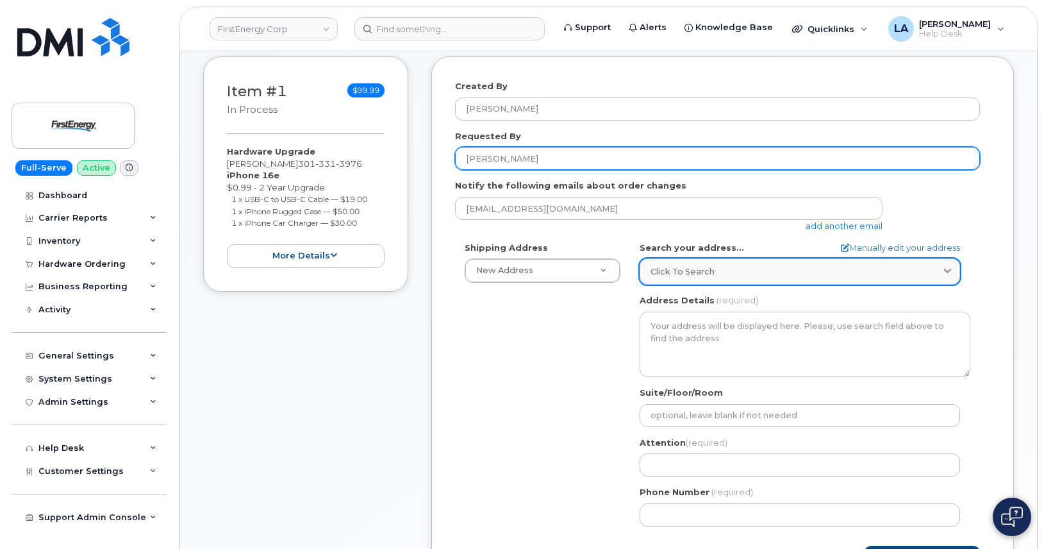
type input "[PERSON_NAME]"
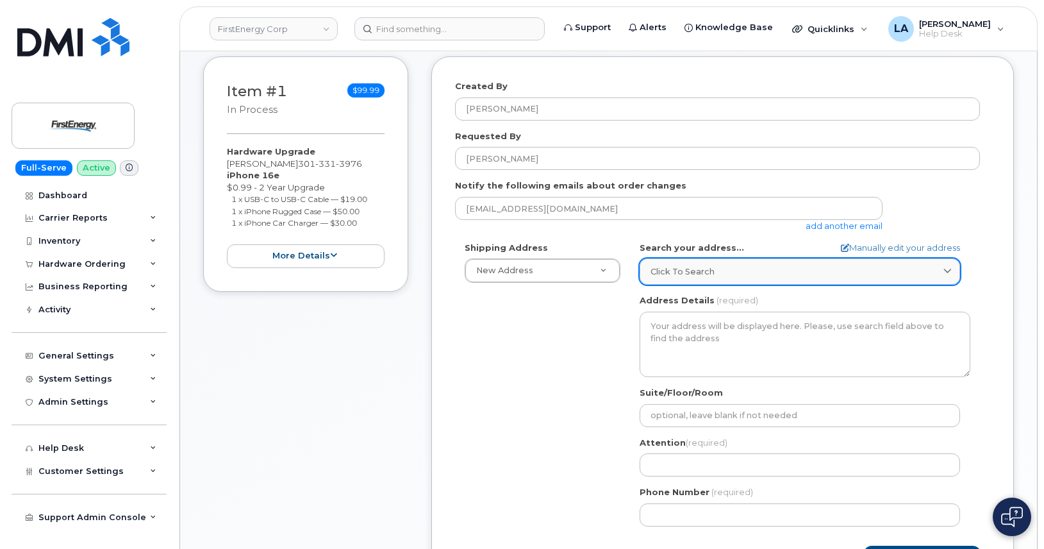
click at [716, 265] on link "Click to search" at bounding box center [800, 271] width 321 height 26
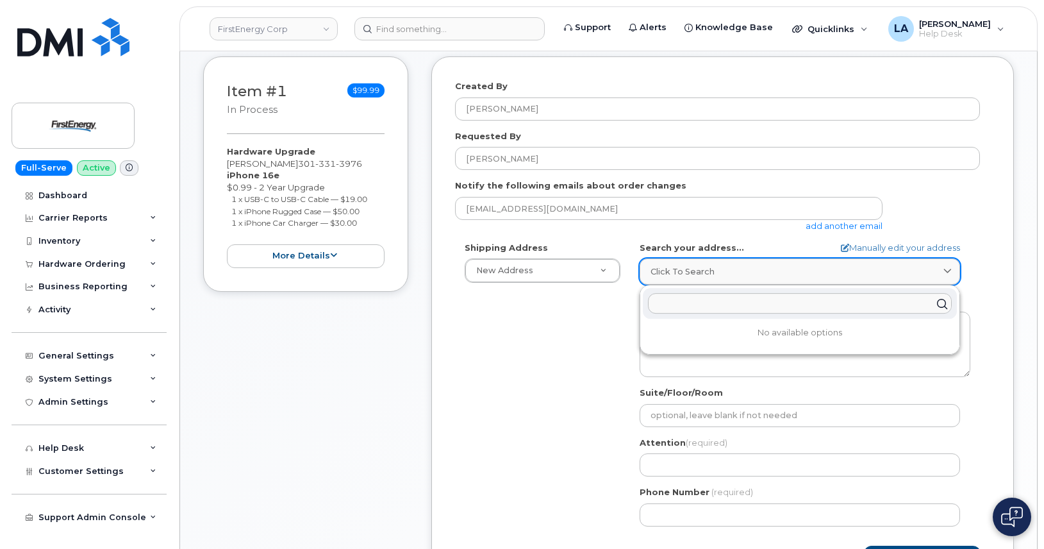
paste input "[STREET_ADDRESS][PERSON_NAME]"
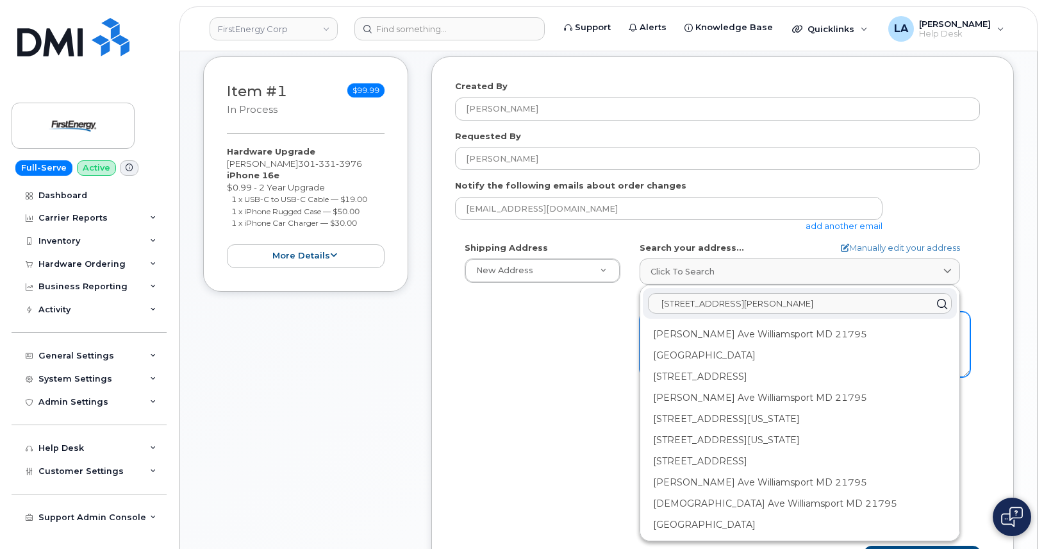
scroll to position [0, 10]
drag, startPoint x: 866, startPoint y: 302, endPoint x: 998, endPoint y: 313, distance: 133.2
click at [989, 315] on div "Shipping Address New Address New Address [STREET_ADDRESS][GEOGRAPHIC_DATA][PERS…" at bounding box center [722, 389] width 535 height 294
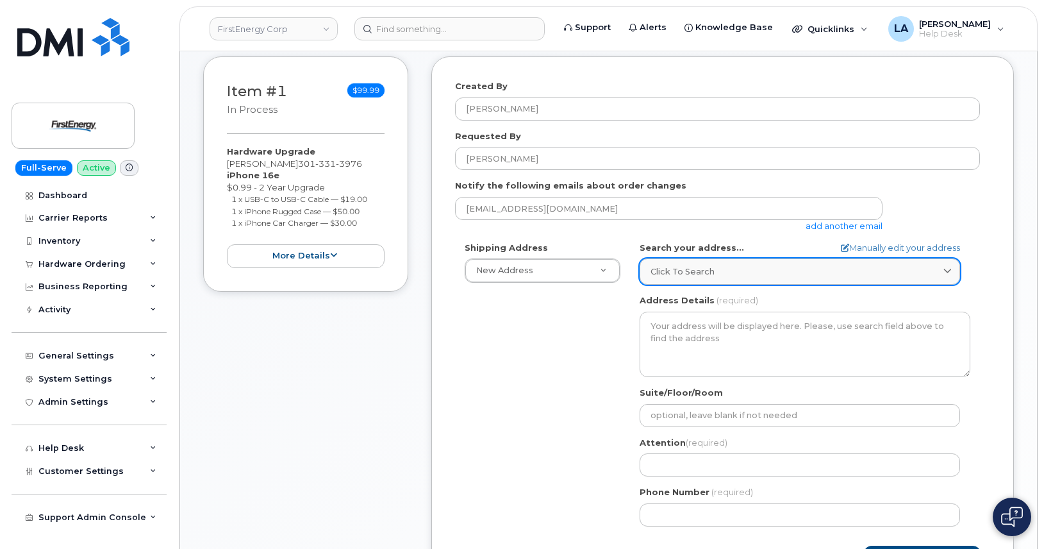
click at [796, 259] on link "Click to search" at bounding box center [800, 271] width 321 height 26
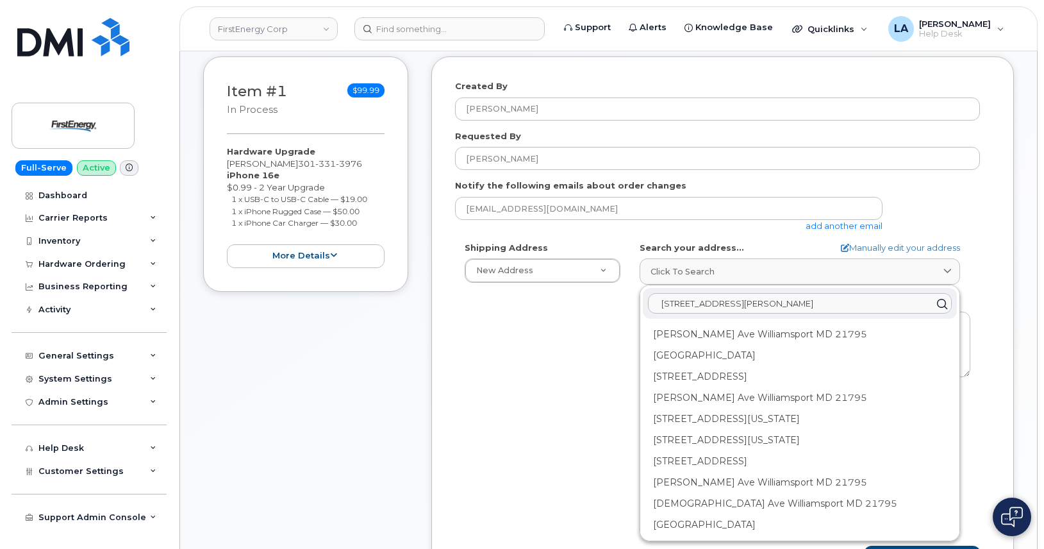
scroll to position [0, 0]
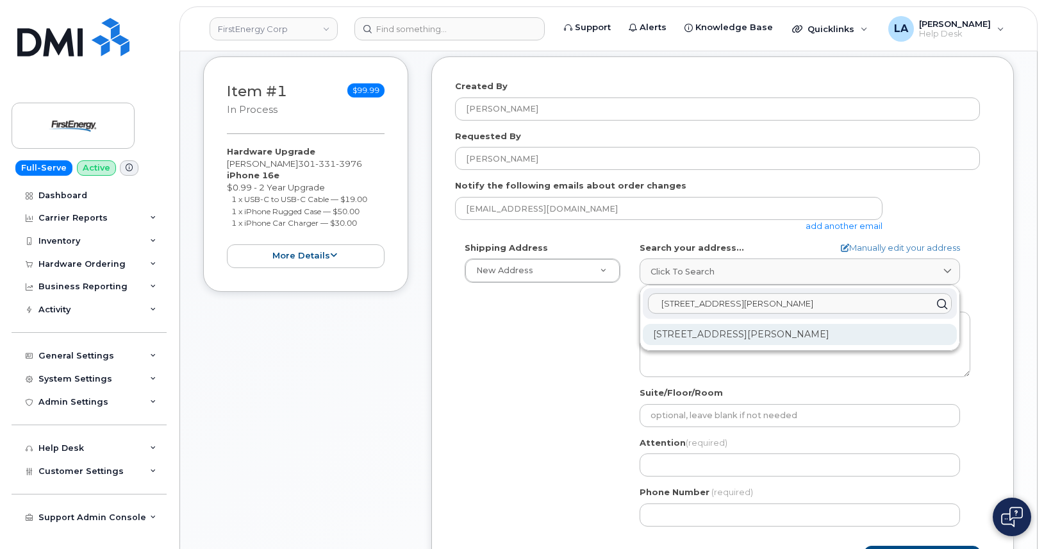
type input "10802 Bower Ave WILLIAMSPORT MD"
click at [850, 331] on div "10802 Bower Ave Williamsport MD 21795-3016" at bounding box center [800, 334] width 314 height 21
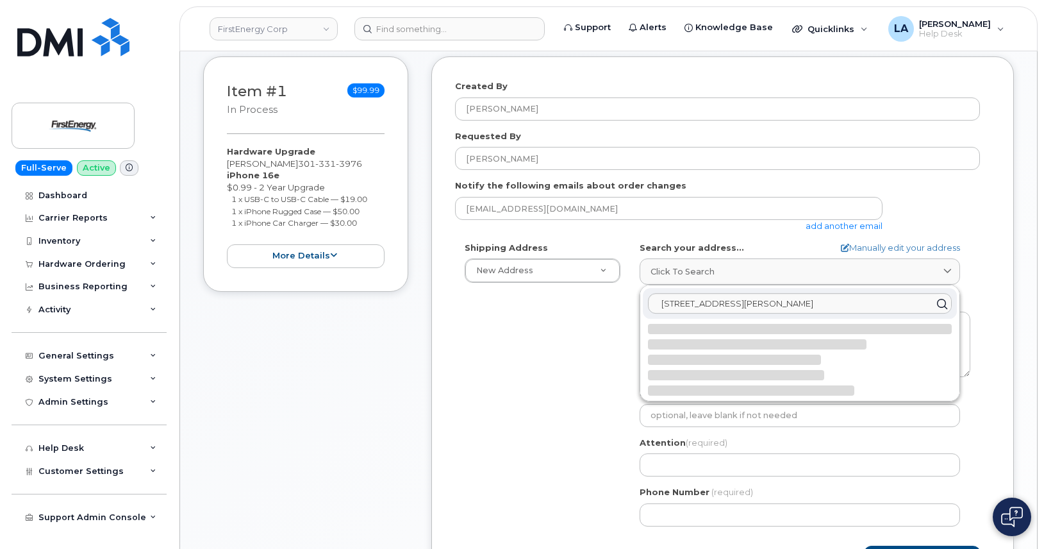
select select
type textarea "10802 Bower Ave WILLIAMSPORT MD 21795-3016 UNITED STATES"
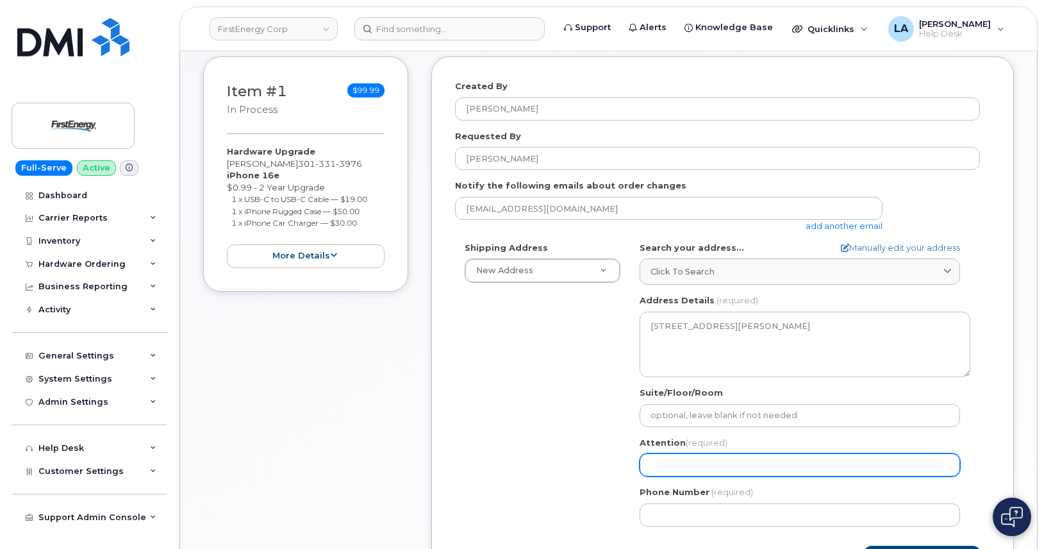
click at [712, 471] on input "Attention (required)" at bounding box center [800, 464] width 321 height 23
paste input "[PERSON_NAME]"
type input "[PERSON_NAME]"
select select
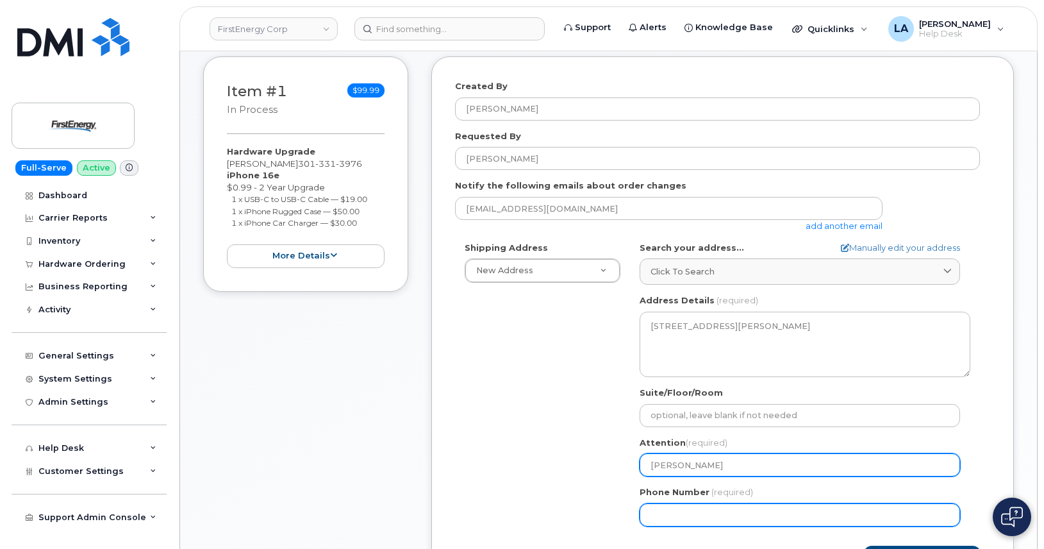
type input "[PERSON_NAME]"
click at [698, 507] on input "Phone Number" at bounding box center [800, 514] width 321 height 23
type input "301331397"
select select
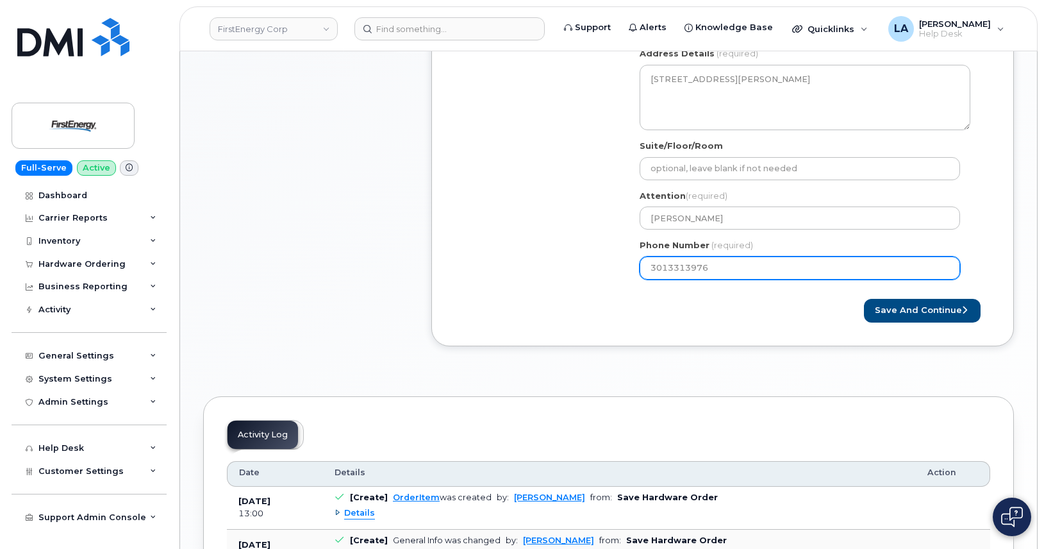
scroll to position [512, 0]
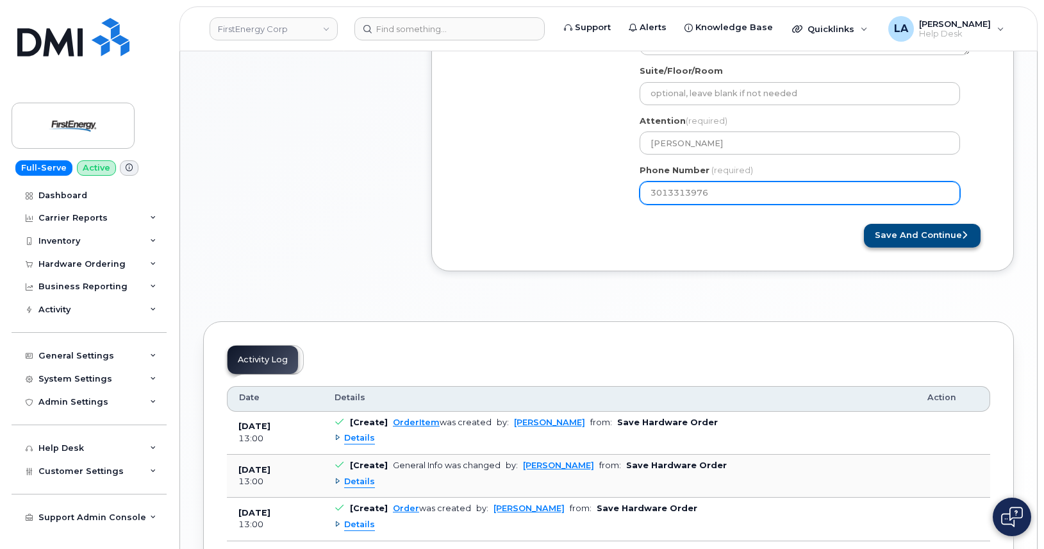
type input "3013313976"
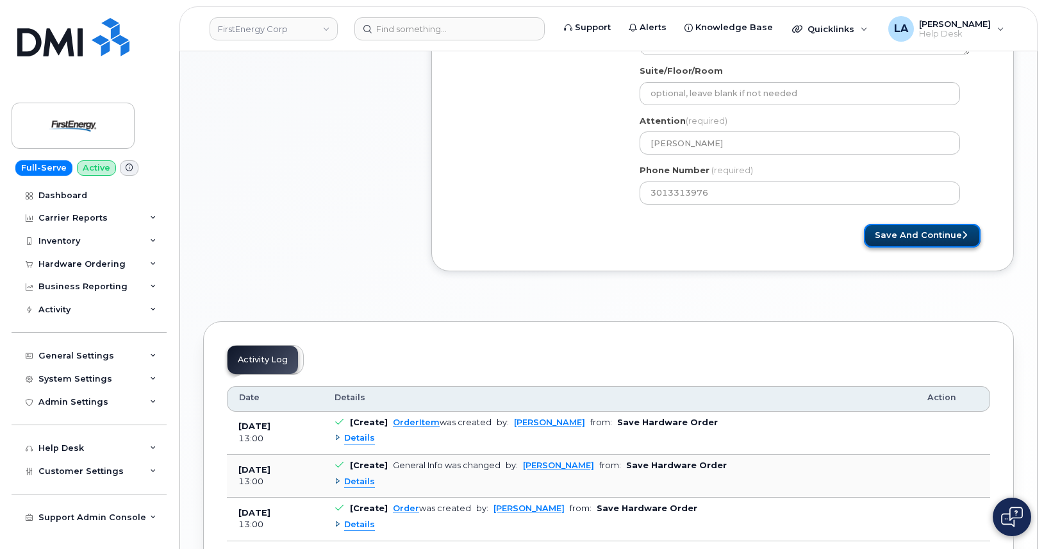
click at [923, 241] on button "Save and Continue" at bounding box center [922, 236] width 117 height 24
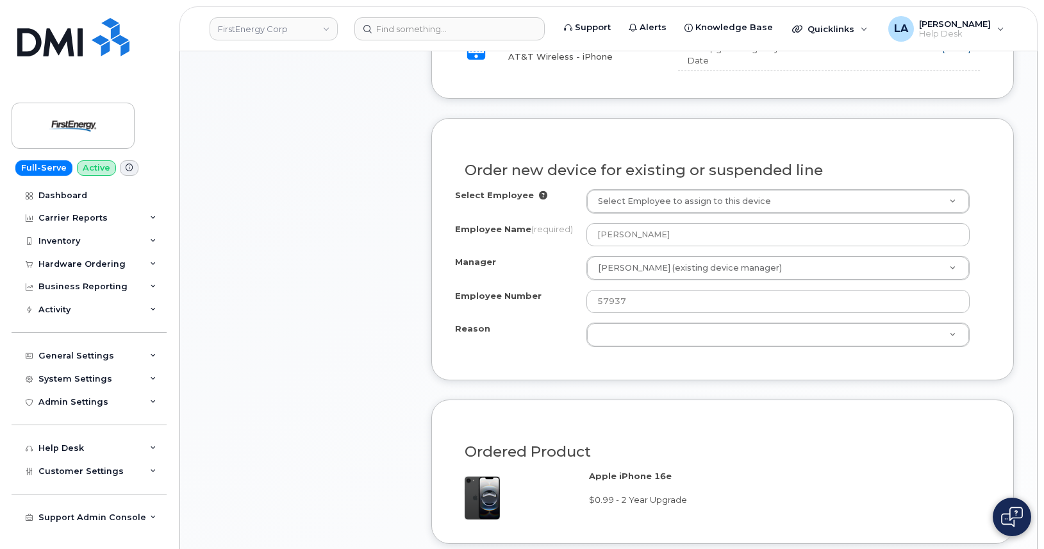
scroll to position [620, 0]
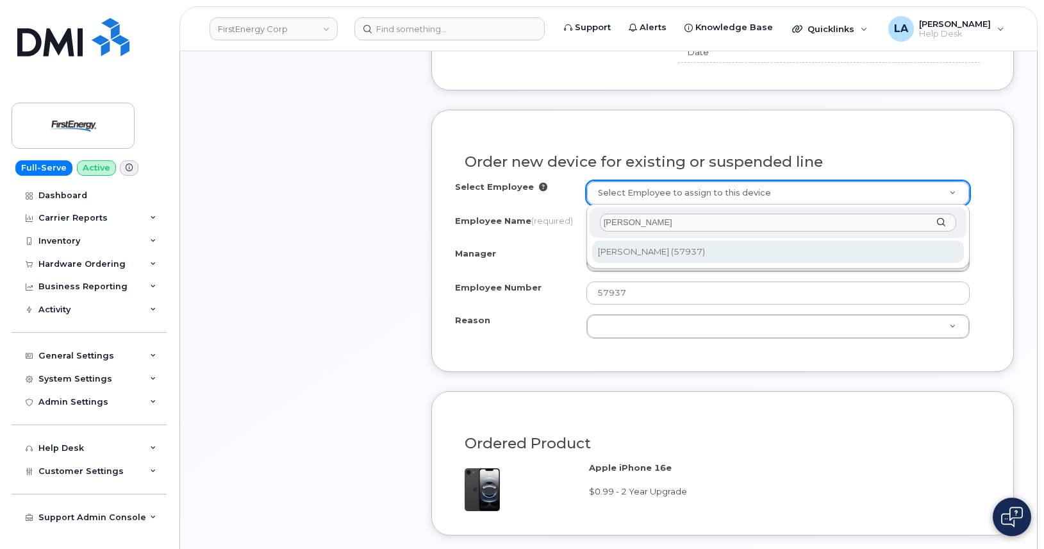
type input "[PERSON_NAME]"
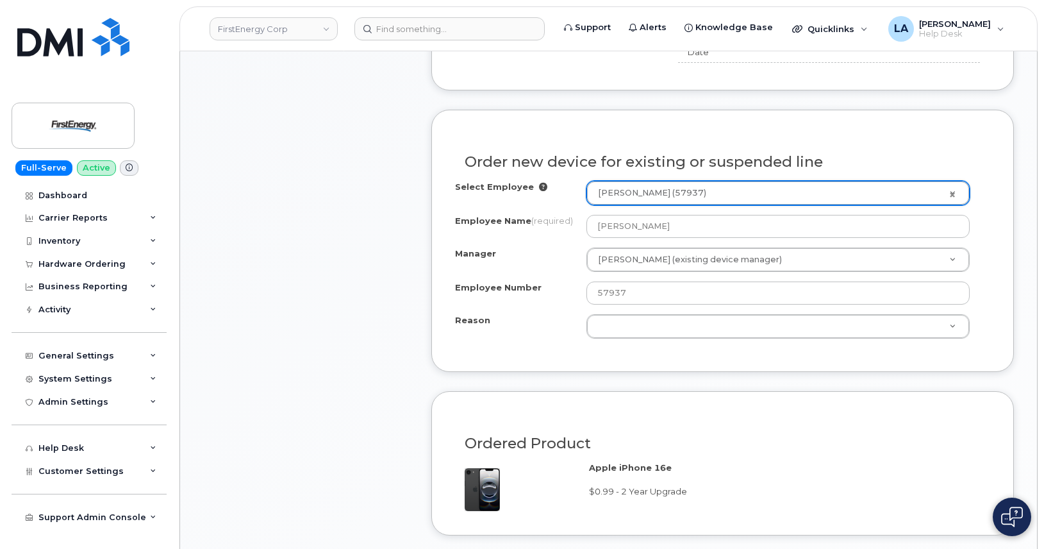
type input "2080595"
type input "[PERSON_NAME]"
select select "2073314"
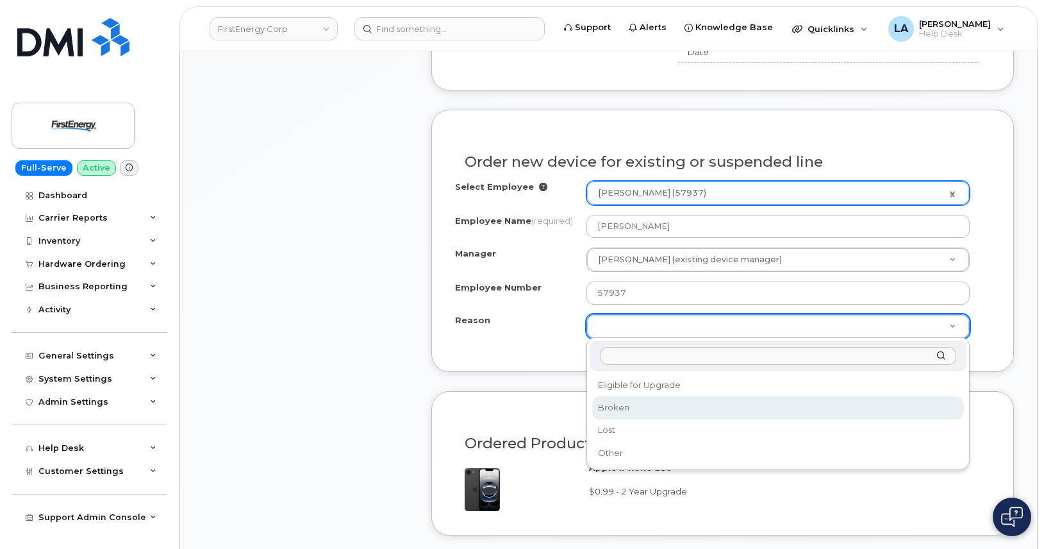
select select "broken"
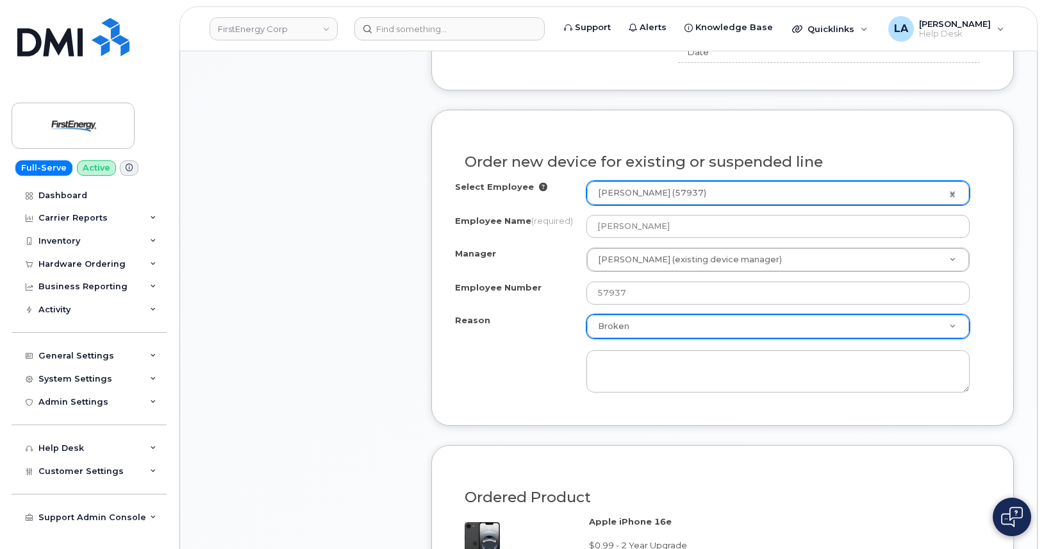
click at [1008, 107] on form "If changing carrier utilize Port In number under Phone Number. Enter Number, Ex…" at bounding box center [722, 324] width 583 height 886
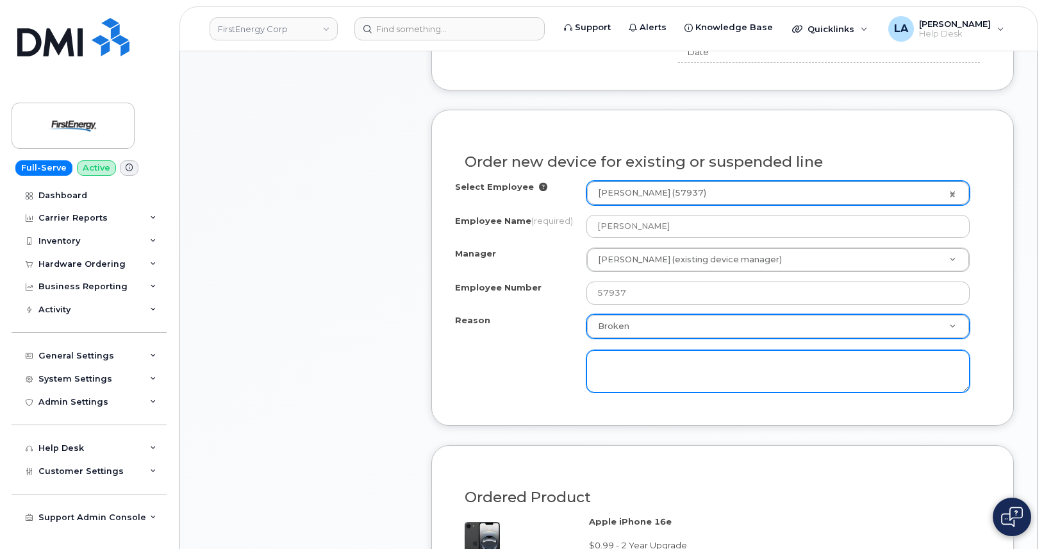
click at [688, 371] on textarea at bounding box center [778, 371] width 383 height 42
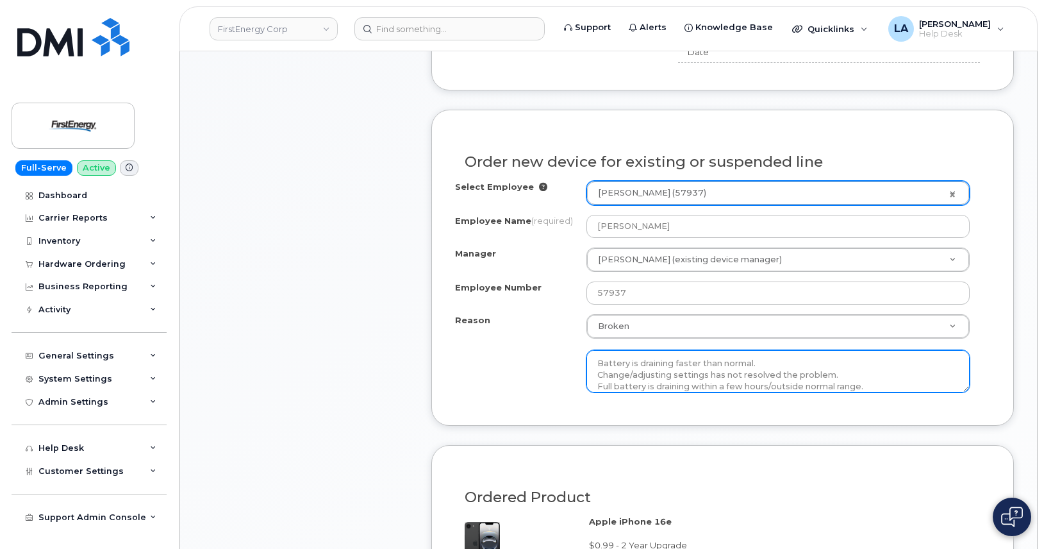
type textarea "Battery is draining faster than normal. Change/adjusting settings has not resol…"
drag, startPoint x: 877, startPoint y: 383, endPoint x: 583, endPoint y: 361, distance: 295.1
click at [583, 361] on div "Reason Broken Reason Eligible for Upgrade Broken Lost Other Battery is draining…" at bounding box center [722, 353] width 535 height 78
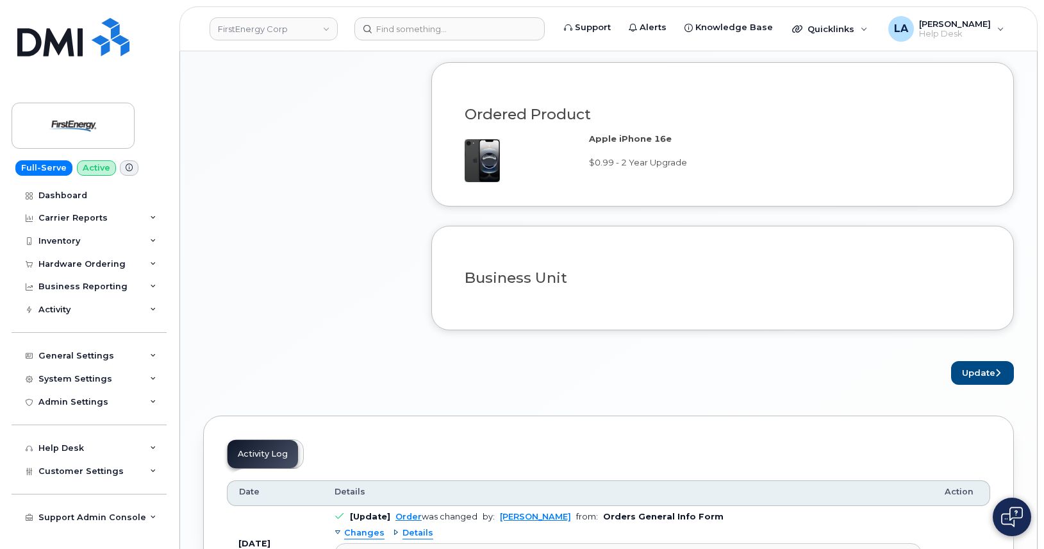
scroll to position [1086, 0]
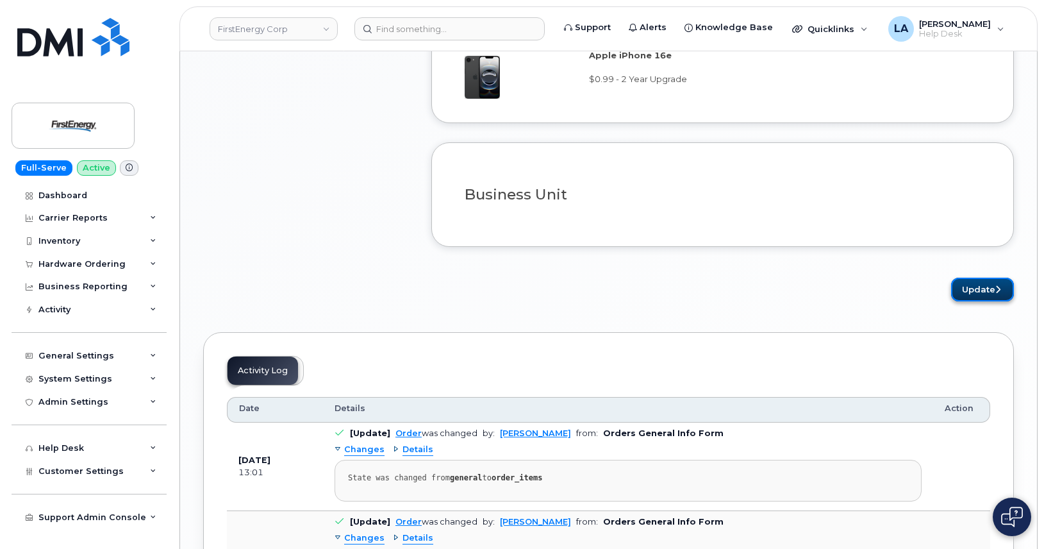
click at [957, 285] on button "Update" at bounding box center [982, 290] width 63 height 24
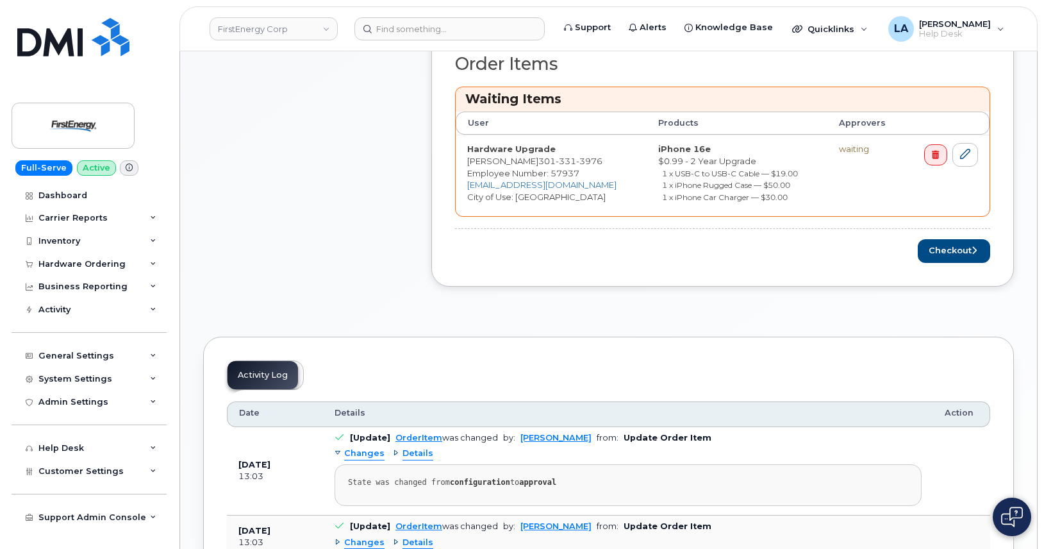
scroll to position [539, 0]
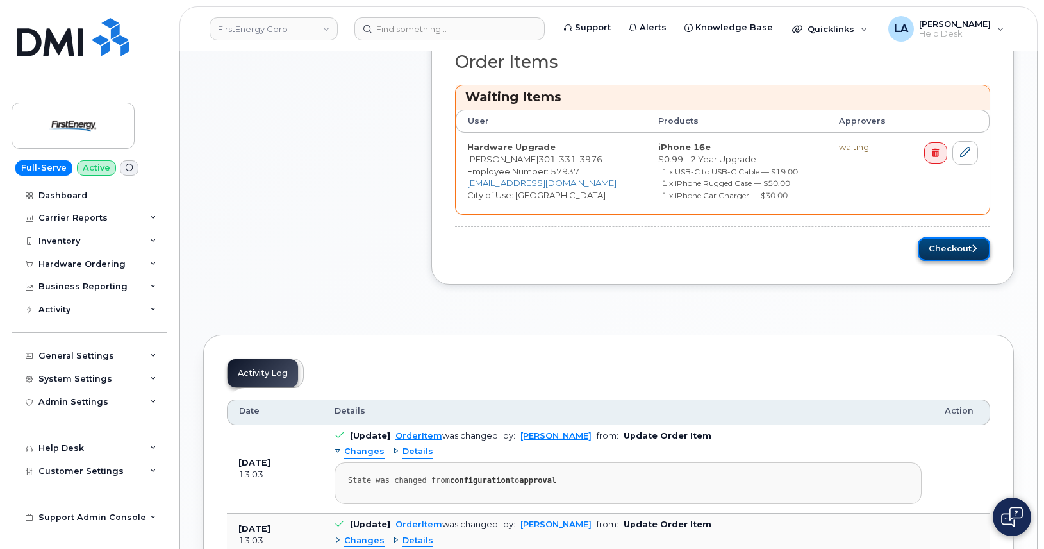
click at [956, 244] on button "Checkout" at bounding box center [954, 249] width 72 height 24
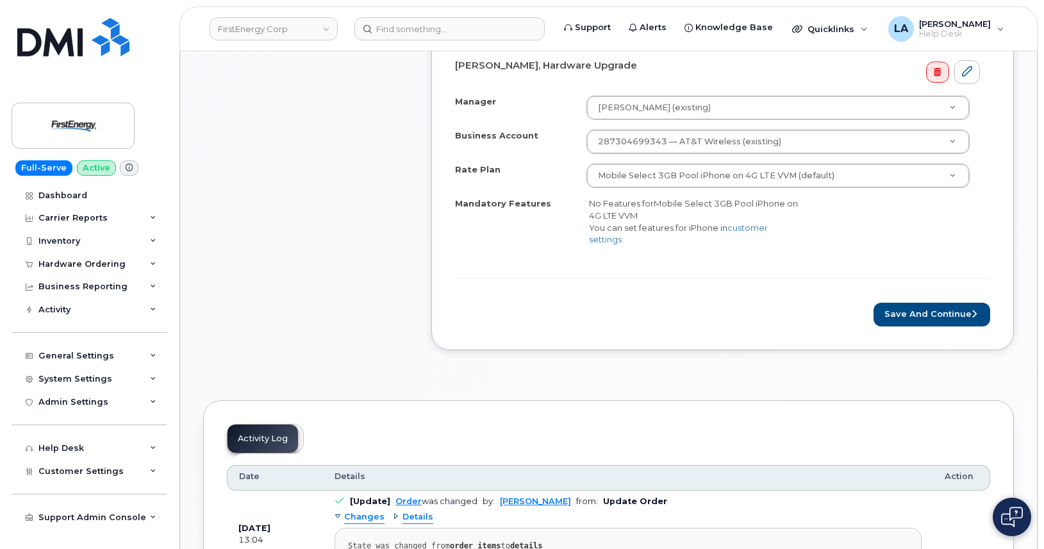
scroll to position [471, 0]
click at [943, 317] on button "Save and Continue" at bounding box center [932, 313] width 117 height 24
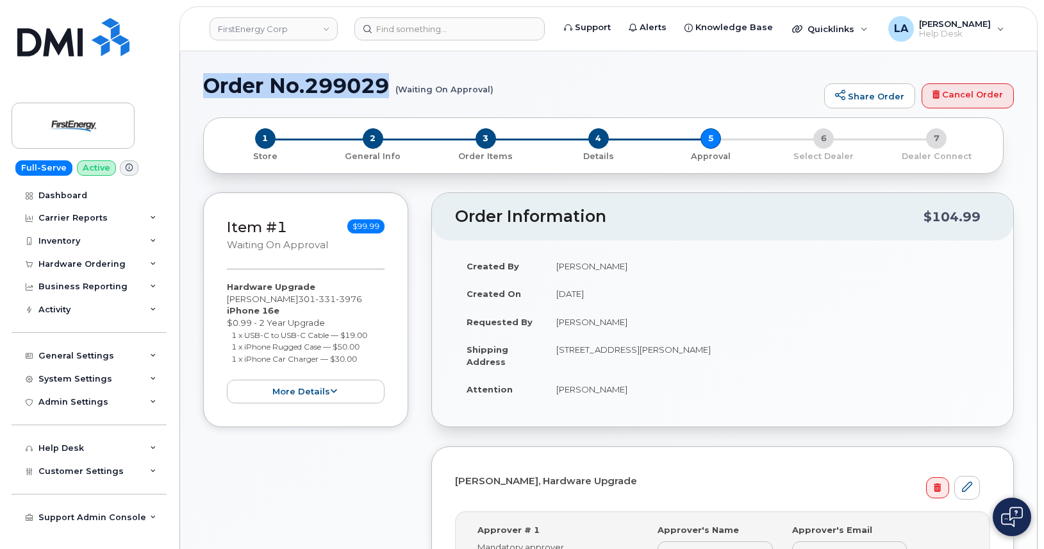
drag, startPoint x: 507, startPoint y: 87, endPoint x: 208, endPoint y: 94, distance: 298.9
click at [194, 83] on div "Order No.299029 (Waiting On Approval) Share Order Cancel Order × Share This Ord…" at bounding box center [608, 551] width 857 height 1000
copy h1 "Order No.299029"
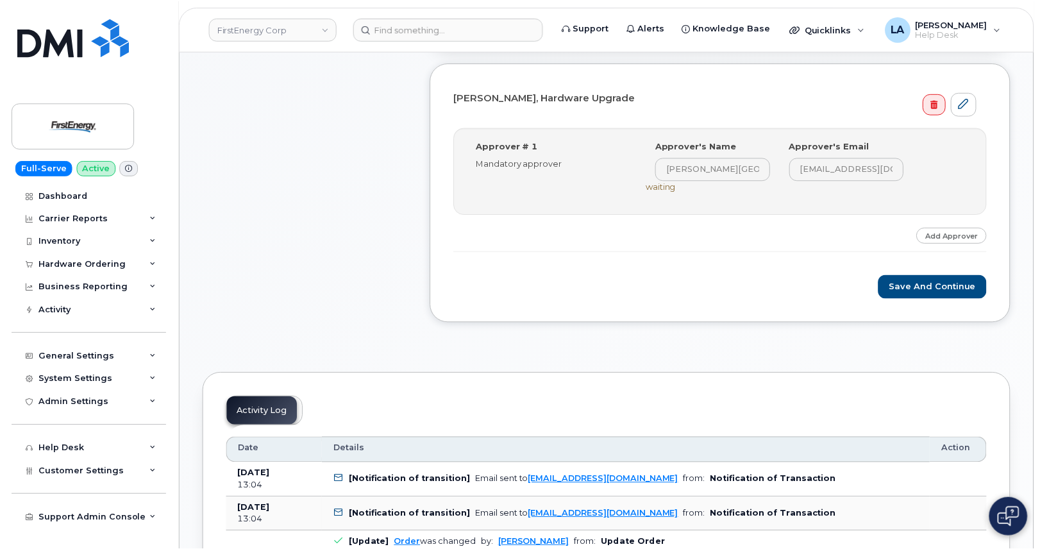
scroll to position [459, 0]
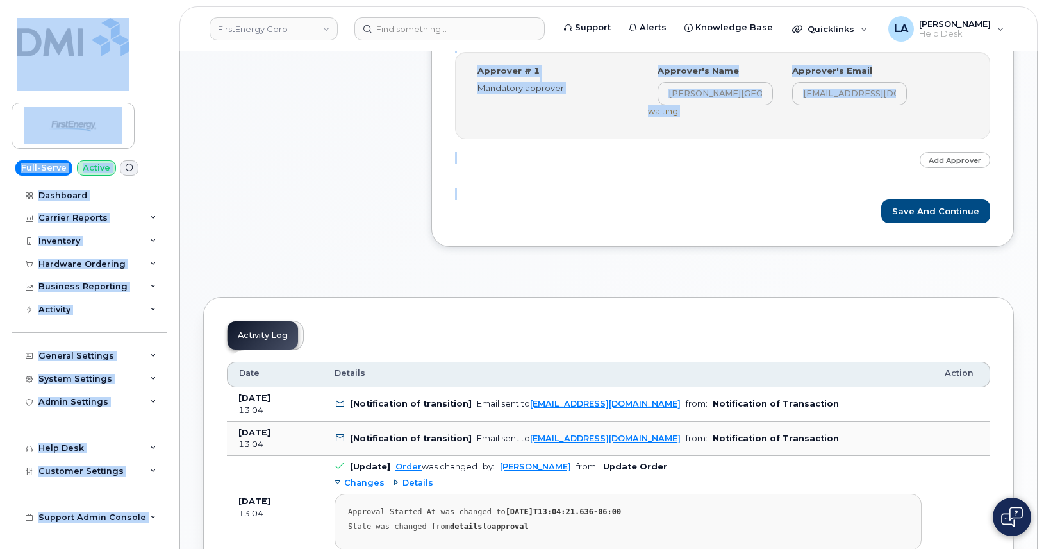
drag, startPoint x: 1043, startPoint y: 209, endPoint x: 1044, endPoint y: 79, distance: 130.2
click at [1031, 46] on body "FirstEnergy Corp Support Alerts Knowledge Base Quicklinks Suspend / Cancel Devi…" at bounding box center [522, 449] width 1044 height 1817
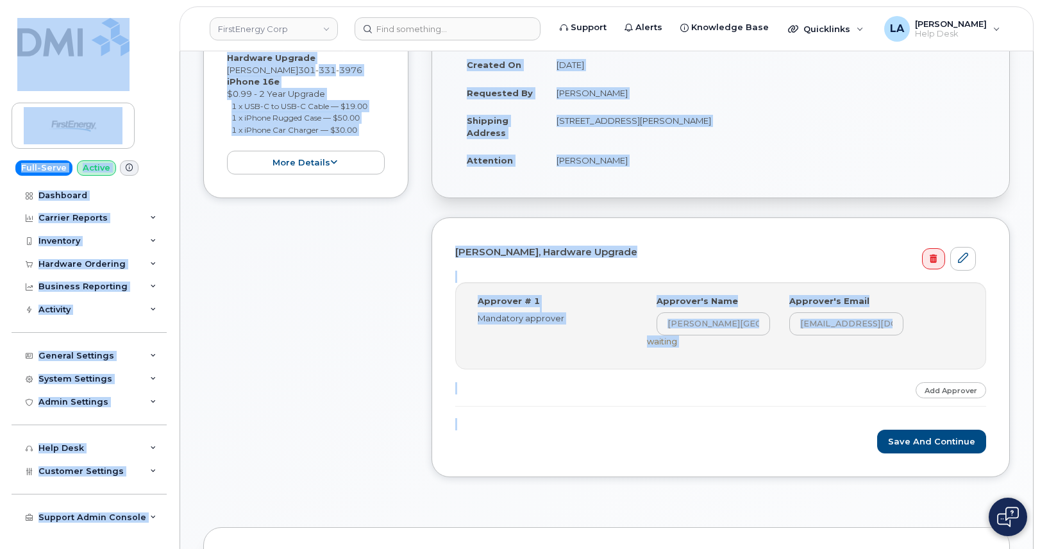
scroll to position [0, 0]
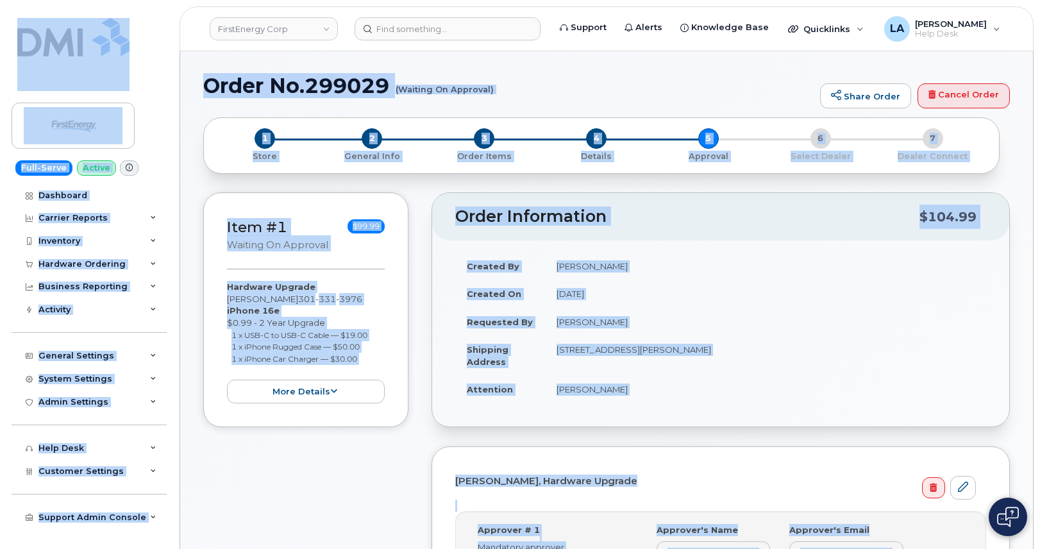
click at [264, 495] on div "Item #1 Waiting On Approval $99.99 Hardware Upgrade [PERSON_NAME] [PHONE_NUMBER…" at bounding box center [305, 458] width 205 height 533
click at [289, 449] on div "Item #1 Waiting On Approval $99.99 Hardware Upgrade [PERSON_NAME] [PHONE_NUMBER…" at bounding box center [305, 458] width 205 height 533
click at [280, 453] on div "Item #1 Waiting On Approval $99.99 Hardware Upgrade [PERSON_NAME] [PHONE_NUMBER…" at bounding box center [305, 458] width 205 height 533
click at [294, 448] on div "Item #1 Waiting On Approval $99.99 Hardware Upgrade [PERSON_NAME] [PHONE_NUMBER…" at bounding box center [305, 458] width 205 height 533
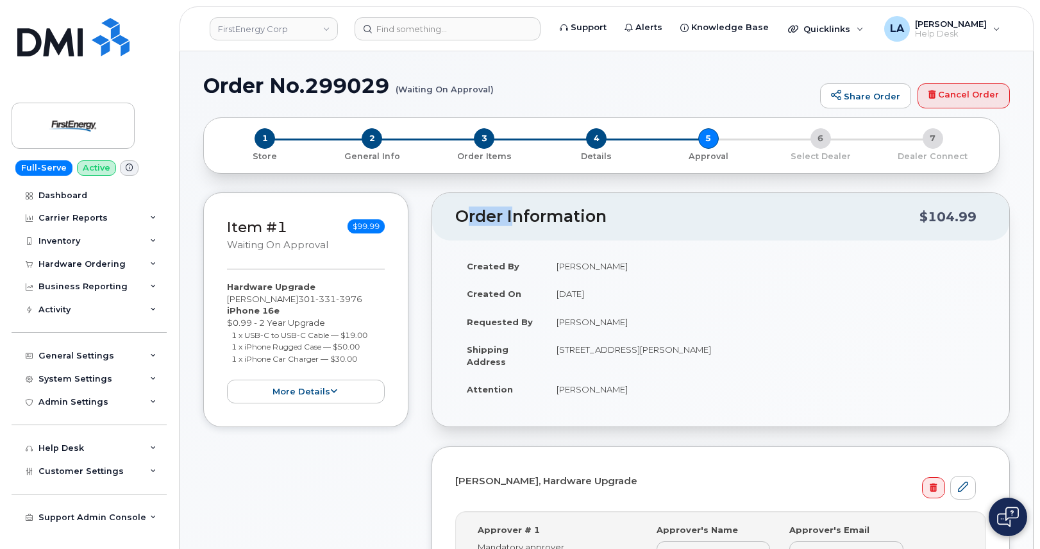
click at [293, 448] on div "Item #1 Waiting On Approval $99.99 Hardware Upgrade [PERSON_NAME] [PHONE_NUMBER…" at bounding box center [305, 458] width 205 height 533
click at [421, 74] on small "(Waiting On Approval)" at bounding box center [445, 84] width 98 height 20
click at [424, 88] on small "(Waiting On Approval)" at bounding box center [445, 84] width 98 height 20
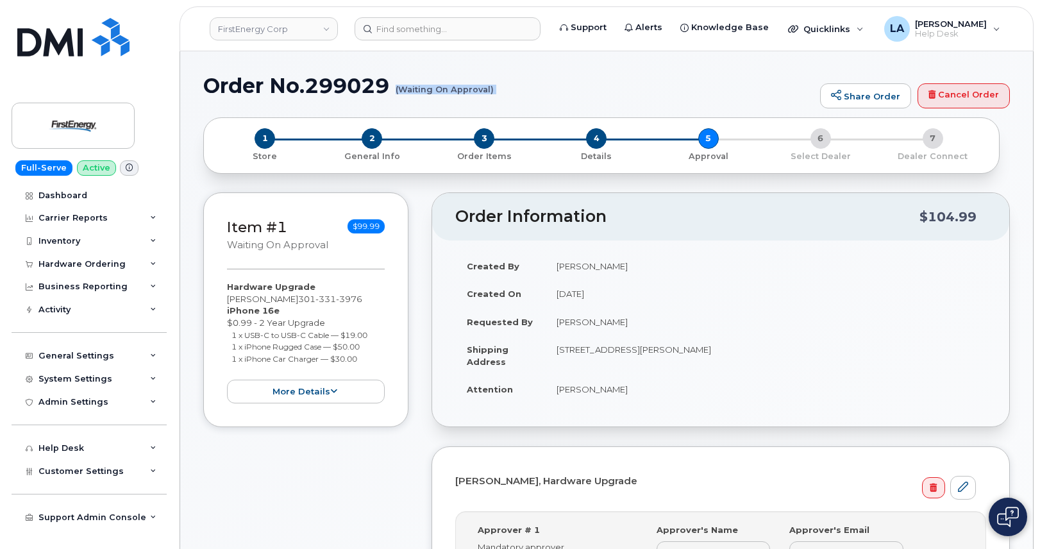
copy div "(Waiting On Approval) Share Order Cancel Order × Share This Order If you want t…"
